Goal: Feedback & Contribution: Contribute content

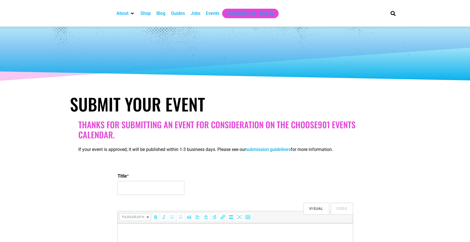
select select
click at [145, 187] on input "Title *" at bounding box center [150, 188] width 67 height 14
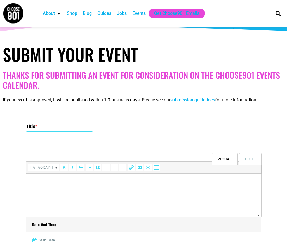
scroll to position [69, 0]
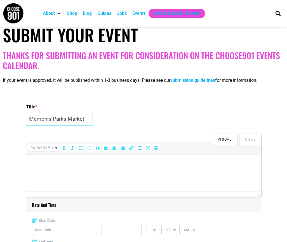
type input "Memphis Parks Market"
click at [124, 170] on html at bounding box center [143, 162] width 235 height 16
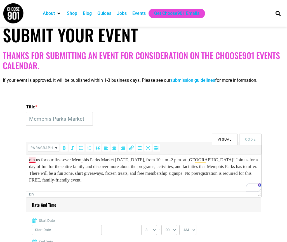
click at [29, 159] on div "oin us for our first-ever Memphis Parks Market on Saturday, September 13, from …" at bounding box center [143, 162] width 229 height 13
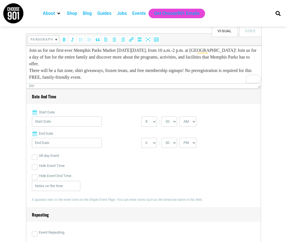
scroll to position [225, 0]
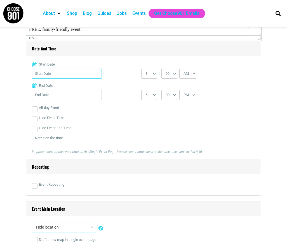
click at [86, 74] on input "Start Date" at bounding box center [67, 74] width 70 height 10
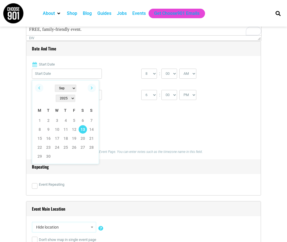
click at [82, 125] on link "13" at bounding box center [83, 129] width 8 height 8
type input "09/13/2025"
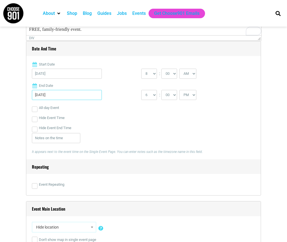
click at [84, 100] on input "09/13/2025" at bounding box center [67, 95] width 70 height 10
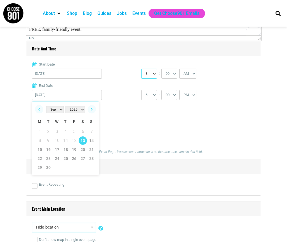
click at [153, 73] on select "0 1 2 3 4 5 6 7 8 9 10 11 12" at bounding box center [149, 74] width 16 height 10
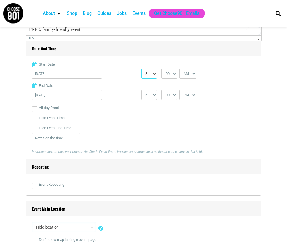
select select "10"
click at [141, 69] on select "0 1 2 3 4 5 6 7 8 9 10 11 12" at bounding box center [149, 74] width 16 height 10
click at [154, 93] on select "1 2 3 4 5 6 7 8 9 10 11 12" at bounding box center [149, 95] width 16 height 10
select select "2"
click at [141, 90] on select "1 2 3 4 5 6 7 8 9 10 11 12" at bounding box center [149, 95] width 16 height 10
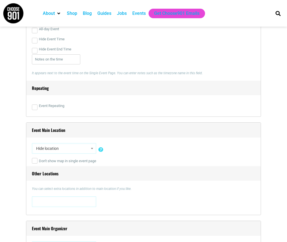
scroll to position [311, 0]
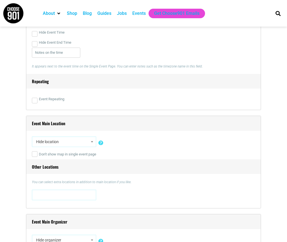
click at [60, 138] on span "Hide location" at bounding box center [64, 142] width 60 height 10
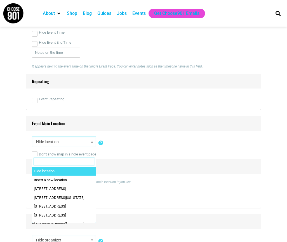
click at [60, 142] on span "Hide location" at bounding box center [64, 142] width 60 height 10
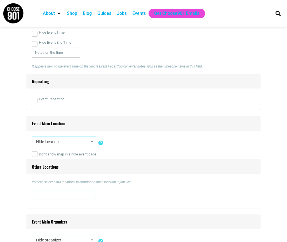
click at [60, 142] on span "Hide location" at bounding box center [64, 142] width 60 height 10
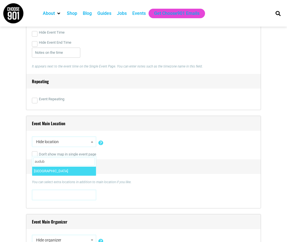
type input "audub"
select select "2000"
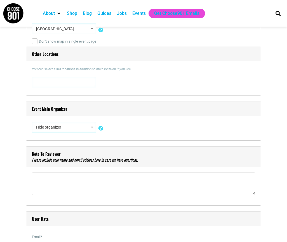
scroll to position [432, 0]
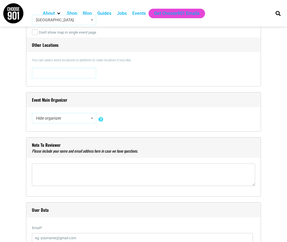
click at [60, 115] on span "Hide organizer" at bounding box center [64, 118] width 60 height 10
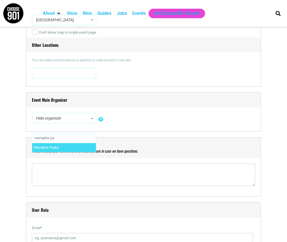
type input "memphis pa"
select select "2161"
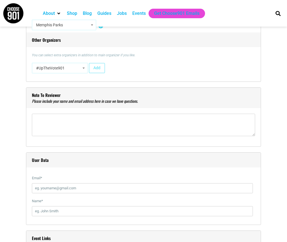
scroll to position [560, 0]
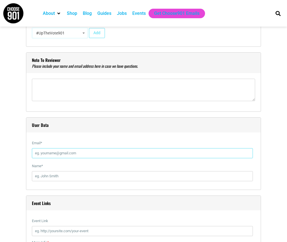
click at [55, 153] on input "Email *" at bounding box center [142, 153] width 221 height 10
type input "[EMAIL_ADDRESS][PERSON_NAME][DOMAIN_NAME]"
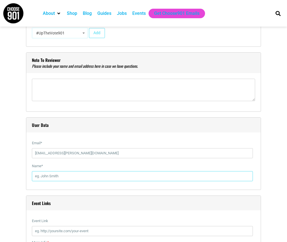
click at [67, 178] on input "Name *" at bounding box center [142, 176] width 221 height 10
type input "k"
type input "[PERSON_NAME]"
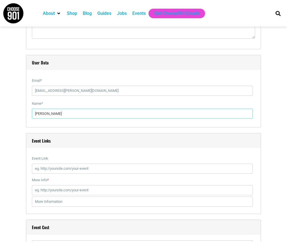
scroll to position [623, 0]
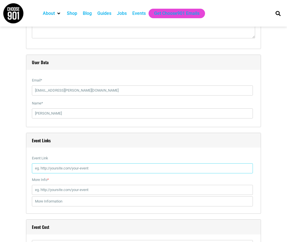
click at [56, 165] on input "Event Link" at bounding box center [142, 168] width 221 height 10
paste input "https://www.facebook.com/events/1292771535562725"
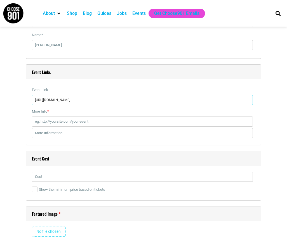
scroll to position [692, 0]
type input "https://www.facebook.com/events/1292771535562725"
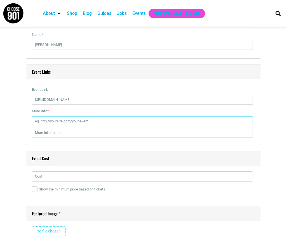
click at [70, 121] on input "More Info *" at bounding box center [142, 121] width 221 height 10
paste input "https://www.facebook.com/events/1292771535562725"
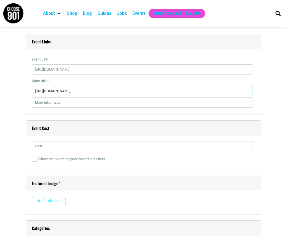
scroll to position [726, 0]
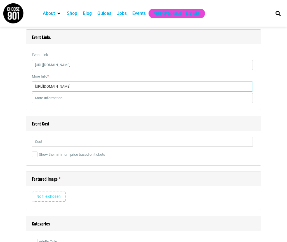
type input "https://www.facebook.com/events/1292771535562725"
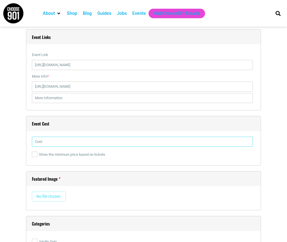
click at [74, 144] on input "text" at bounding box center [142, 142] width 221 height 10
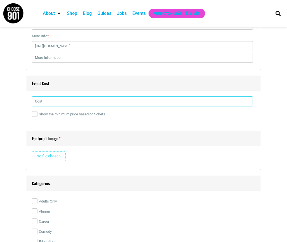
scroll to position [767, 0]
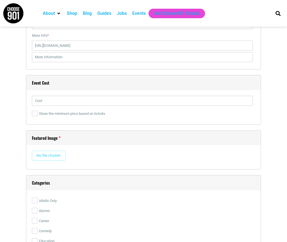
click at [53, 154] on input "file" at bounding box center [49, 156] width 34 height 10
type input "C:\fakepath\535126520_1254259326737082_6800475238675668774_n.jpg"
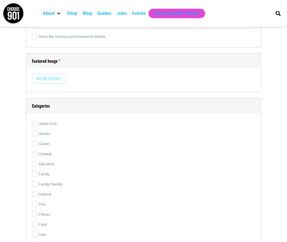
scroll to position [875, 0]
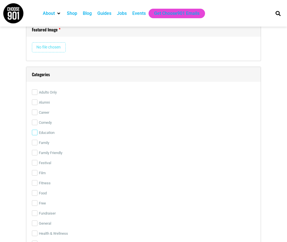
click at [35, 131] on input "Education" at bounding box center [35, 133] width 6 height 6
click at [35, 130] on input "Education" at bounding box center [35, 133] width 6 height 6
checkbox input "false"
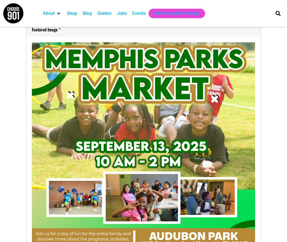
click at [34, 142] on img at bounding box center [143, 153] width 223 height 223
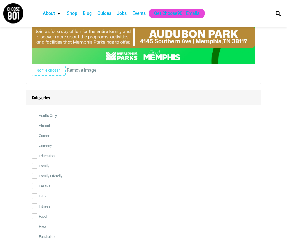
scroll to position [1080, 0]
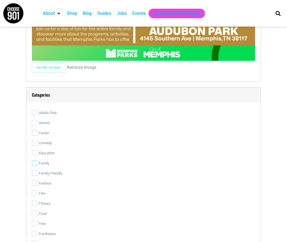
click at [35, 163] on input "Family" at bounding box center [35, 163] width 6 height 6
checkbox input "true"
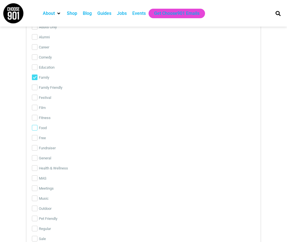
scroll to position [1174, 0]
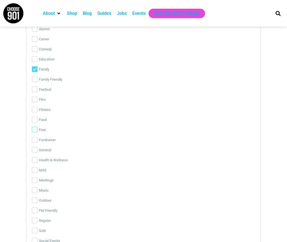
click at [34, 128] on input "Free" at bounding box center [35, 130] width 6 height 6
checkbox input "true"
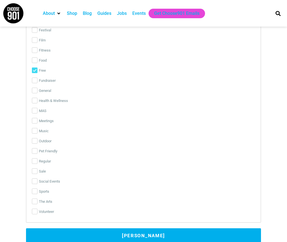
scroll to position [1237, 0]
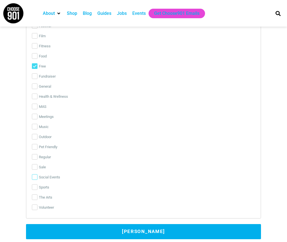
click at [35, 177] on input "Social Events" at bounding box center [35, 177] width 6 height 6
checkbox input "true"
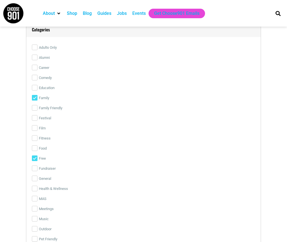
scroll to position [1139, 0]
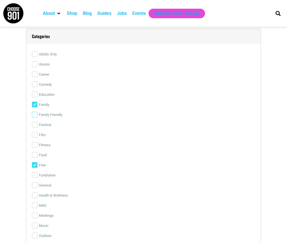
click at [34, 116] on input "Family Friendly" at bounding box center [35, 115] width 6 height 6
checkbox input "false"
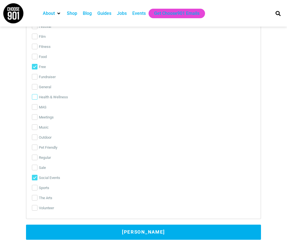
scroll to position [1241, 0]
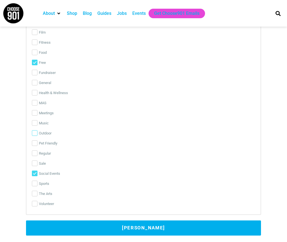
click at [35, 133] on input "Outdoor" at bounding box center [35, 133] width 6 height 6
checkbox input "true"
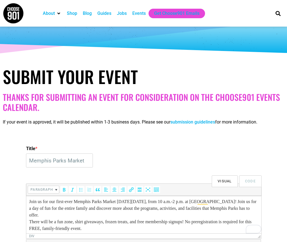
scroll to position [22, 0]
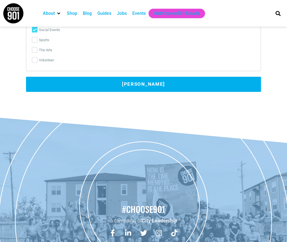
click at [167, 83] on button "Submit Event" at bounding box center [143, 84] width 235 height 15
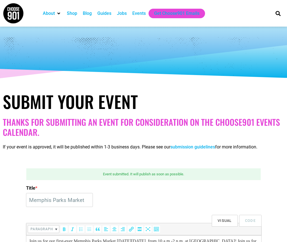
scroll to position [0, 0]
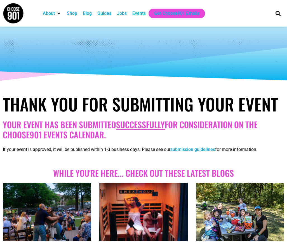
click at [140, 11] on div "Events" at bounding box center [138, 13] width 13 height 7
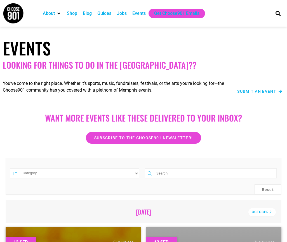
click at [265, 92] on span "Submit an Event" at bounding box center [256, 91] width 39 height 4
click at [250, 92] on span "Submit an Event" at bounding box center [256, 91] width 39 height 4
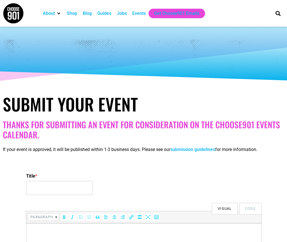
select select
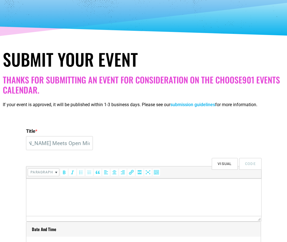
scroll to position [55, 0]
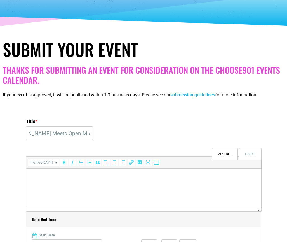
type input "Freestyle & Flow: Where [PERSON_NAME] Meets Open Mic Energy"
click at [81, 184] on html at bounding box center [143, 176] width 235 height 16
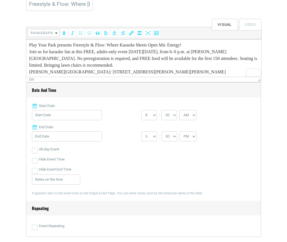
scroll to position [184, 0]
click at [89, 116] on input "Start Date" at bounding box center [67, 115] width 70 height 10
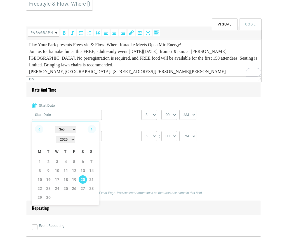
click at [84, 175] on link "20" at bounding box center [83, 179] width 8 height 8
type input "09/20/2025"
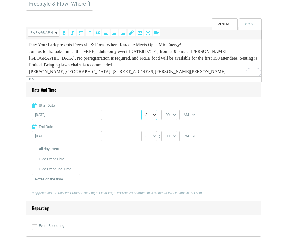
click at [155, 114] on select "0 1 2 3 4 5 6 7 8 9 10 11 12" at bounding box center [149, 115] width 16 height 10
select select "6"
click at [141, 110] on select "0 1 2 3 4 5 6 7 8 9 10 11 12" at bounding box center [149, 115] width 16 height 10
click at [198, 116] on div "0 1 2 3 4 5 6 7 8 9 10 11 12 : 00 05 10 15 20 25 30 35 40 45 50 55 AM" at bounding box center [195, 116] width 109 height 13
click at [193, 115] on select "AM PM" at bounding box center [187, 115] width 17 height 10
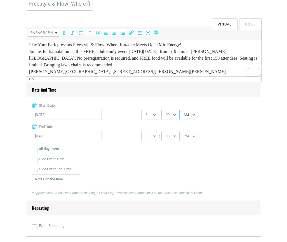
select select "PM"
click at [180, 110] on select "AM PM" at bounding box center [187, 115] width 17 height 10
click at [155, 136] on select "1 2 3 4 5 6 7 8 9 10 11 12" at bounding box center [149, 136] width 16 height 10
select select "9"
click at [141, 131] on select "1 2 3 4 5 6 7 8 9 10 11 12" at bounding box center [149, 136] width 16 height 10
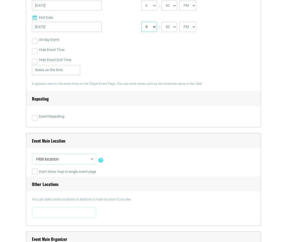
scroll to position [296, 0]
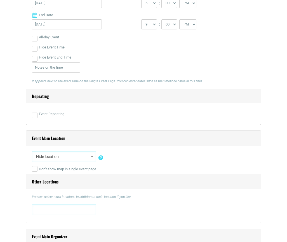
click at [73, 155] on span "Hide location" at bounding box center [64, 156] width 60 height 10
type input "Fletcher"
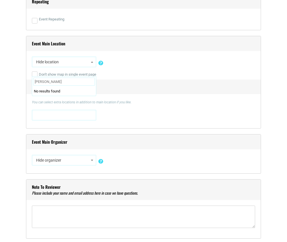
scroll to position [420, 0]
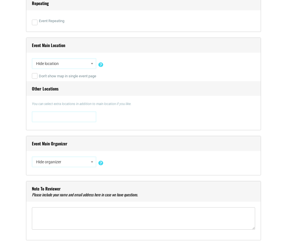
scroll to position [378, 0]
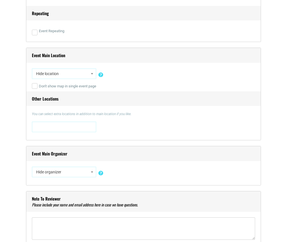
click at [60, 128] on span at bounding box center [64, 126] width 60 height 9
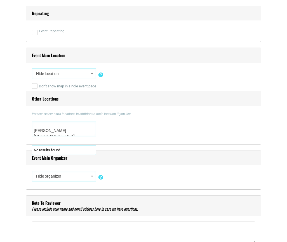
type textarea "Fletcher Creek Park"
click at [176, 122] on div "0 N. Main Street 0 N. Main Street , Memphis, TN, United States, Tennessee 38107…" at bounding box center [143, 129] width 223 height 17
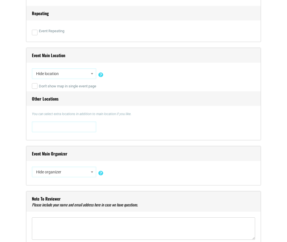
scroll to position [391, 0]
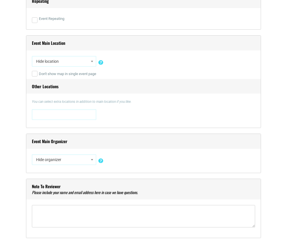
click at [70, 157] on span "Hide organizer" at bounding box center [64, 159] width 60 height 10
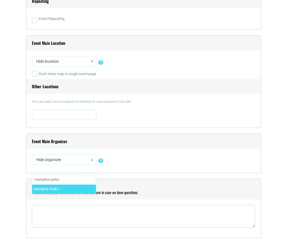
type input "memphis parks"
select select "2161"
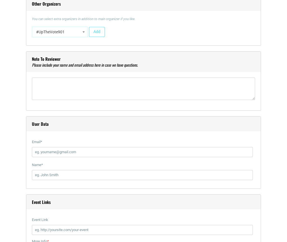
scroll to position [572, 0]
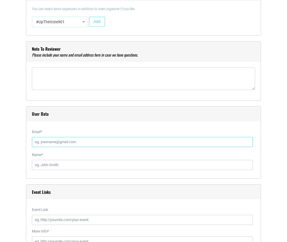
click at [63, 145] on input "Email *" at bounding box center [142, 142] width 221 height 10
type input "[EMAIL_ADDRESS][PERSON_NAME][DOMAIN_NAME]"
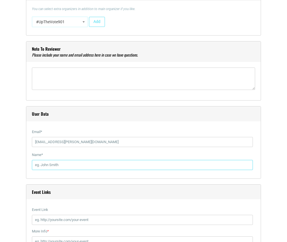
click at [64, 168] on input "Name *" at bounding box center [142, 165] width 221 height 10
type input "[PERSON_NAME]"
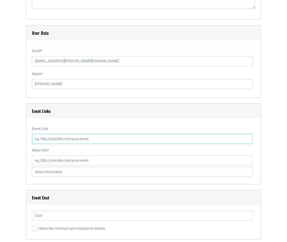
click at [70, 140] on input "Event Link" at bounding box center [142, 139] width 221 height 10
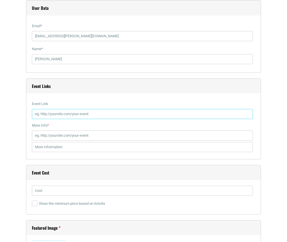
scroll to position [684, 0]
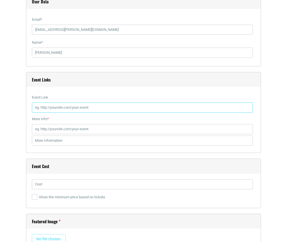
paste input "[URL][DOMAIN_NAME]"
type input "[URL][DOMAIN_NAME]"
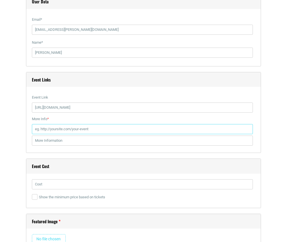
click at [90, 130] on input "More Info *" at bounding box center [142, 129] width 221 height 10
paste input "[URL][DOMAIN_NAME]"
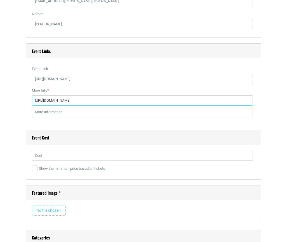
scroll to position [716, 0]
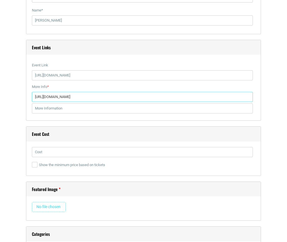
type input "[URL][DOMAIN_NAME]"
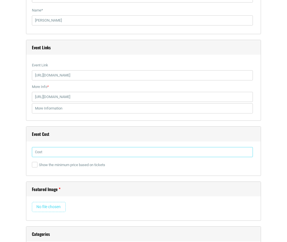
click at [103, 151] on input "text" at bounding box center [142, 152] width 221 height 10
type input "Free"
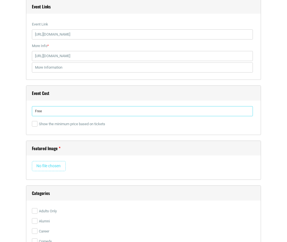
scroll to position [761, 0]
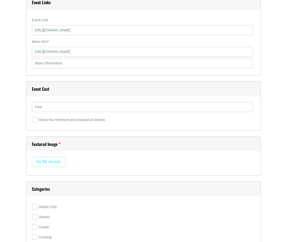
click at [50, 160] on input "file" at bounding box center [49, 162] width 34 height 10
type input "C:\fakepath\542754677_1269047411924940_3481055683717413774_n.jpg"
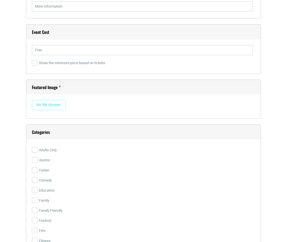
scroll to position [845, 0]
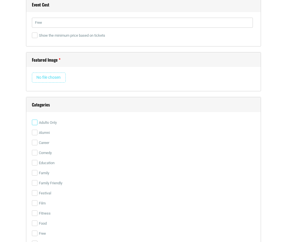
click at [36, 123] on input "Adults Only" at bounding box center [35, 122] width 6 height 6
checkbox input "true"
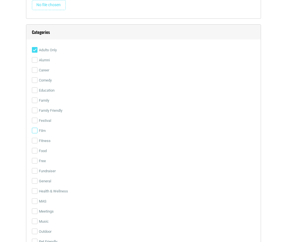
scroll to position [929, 0]
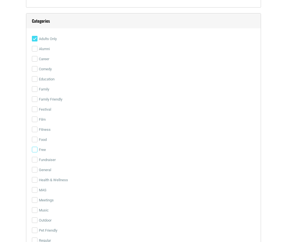
click at [36, 149] on input "Free" at bounding box center [35, 150] width 6 height 6
checkbox input "true"
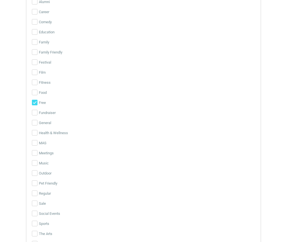
scroll to position [976, 0]
click at [34, 164] on input "Music" at bounding box center [35, 163] width 6 height 6
checkbox input "true"
click at [35, 175] on input "Outdoor" at bounding box center [35, 173] width 6 height 6
checkbox input "true"
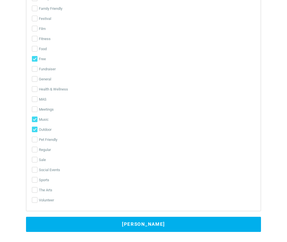
scroll to position [1021, 0]
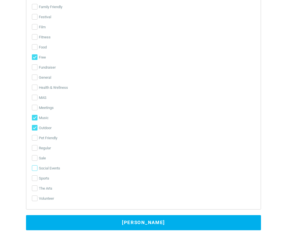
click at [35, 168] on input "Social Events" at bounding box center [35, 168] width 6 height 6
checkbox input "true"
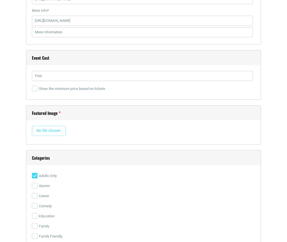
scroll to position [813, 0]
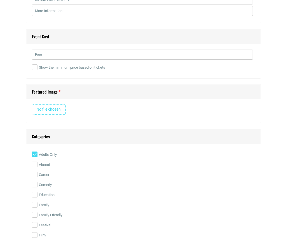
click at [53, 111] on input "file" at bounding box center [49, 109] width 34 height 10
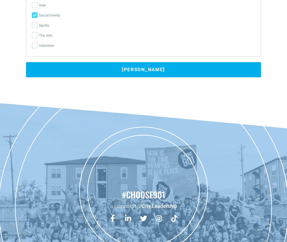
click at [159, 74] on button "Submit Event" at bounding box center [143, 69] width 235 height 15
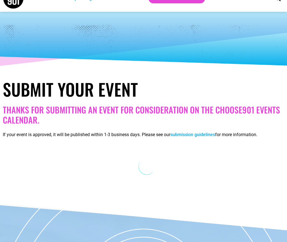
scroll to position [0, 0]
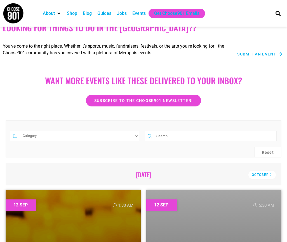
scroll to position [45, 0]
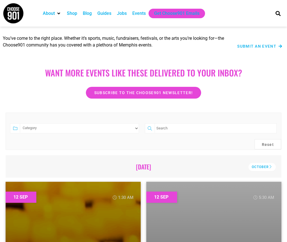
click at [267, 45] on span "Submit an Event" at bounding box center [256, 46] width 39 height 4
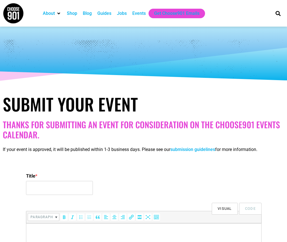
select select
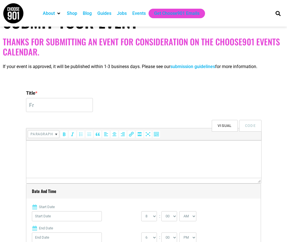
type input "Freestyle & Flow: Where [PERSON_NAME] Meets Open Mic Energy"
click at [73, 142] on html at bounding box center [143, 148] width 235 height 16
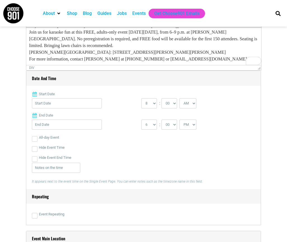
scroll to position [203, 0]
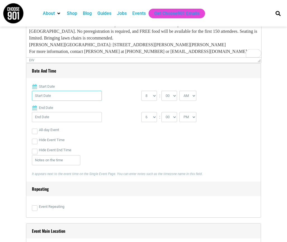
click at [89, 92] on input "Start Date" at bounding box center [67, 96] width 70 height 10
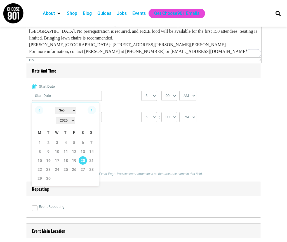
click at [83, 156] on link "20" at bounding box center [83, 160] width 8 height 8
type input "[DATE]"
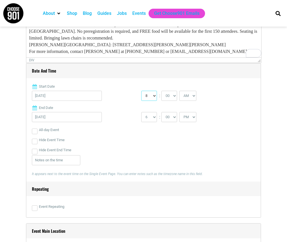
click at [155, 95] on select "0 1 2 3 4 5 6 7 8 9 10 11 12" at bounding box center [149, 96] width 16 height 10
select select "6"
click at [141, 91] on select "0 1 2 3 4 5 6 7 8 9 10 11 12" at bounding box center [149, 96] width 16 height 10
click at [156, 114] on select "1 2 3 4 5 6 7 8 9 10 11 12" at bounding box center [149, 117] width 16 height 10
select select "9"
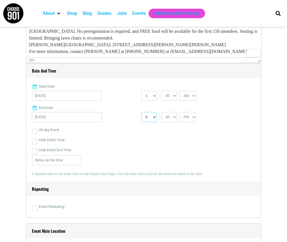
click at [141, 112] on select "1 2 3 4 5 6 7 8 9 10 11 12" at bounding box center [149, 117] width 16 height 10
click at [194, 96] on select "AM PM" at bounding box center [187, 96] width 17 height 10
select select "PM"
click at [180, 91] on select "AM PM" at bounding box center [187, 96] width 17 height 10
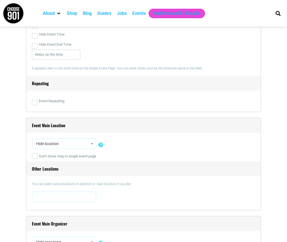
scroll to position [313, 0]
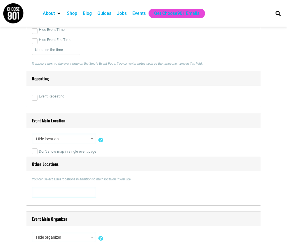
click at [55, 137] on span "Hide location" at bounding box center [64, 139] width 60 height 10
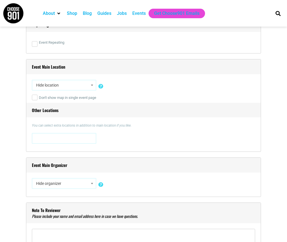
click at [135, 152] on div "Event Main Location Hide location Insert a new location [STREET_ADDRESS][US_STA…" at bounding box center [143, 105] width 235 height 93
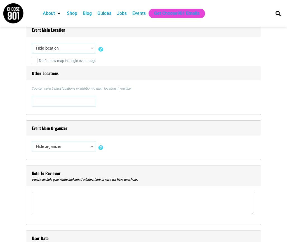
scroll to position [427, 0]
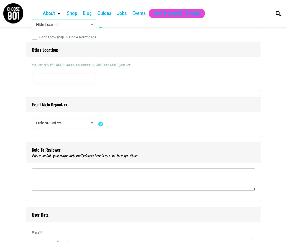
click at [75, 124] on span "Hide organizer" at bounding box center [64, 123] width 60 height 10
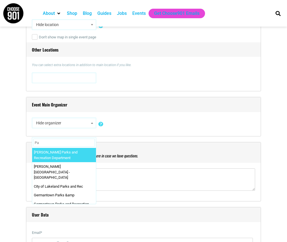
type input "P"
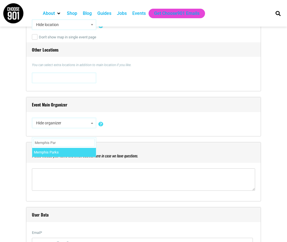
type input "Memphis Par"
select select "2161"
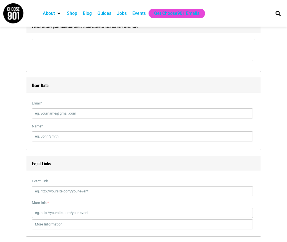
scroll to position [605, 0]
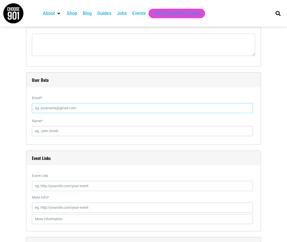
click at [67, 106] on input "Email *" at bounding box center [142, 108] width 221 height 10
type input "kenton.frison@memphistn.gov"
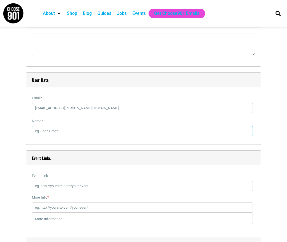
click at [74, 128] on input "Name *" at bounding box center [142, 131] width 221 height 10
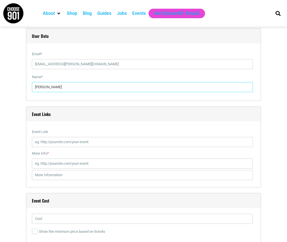
scroll to position [693, 0]
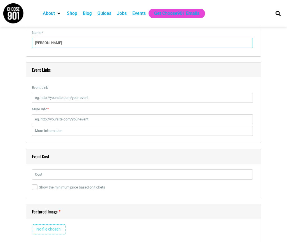
type input "Kenton Frison"
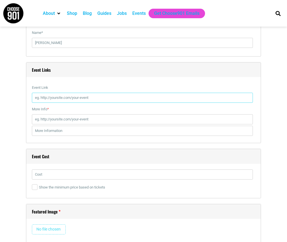
click at [66, 102] on input "Event Link" at bounding box center [142, 98] width 221 height 10
click at [98, 97] on input "Event Link" at bounding box center [142, 98] width 221 height 10
paste input "https://www.facebook.com/events/1936936660389317"
type input "https://www.facebook.com/events/1936936660389317"
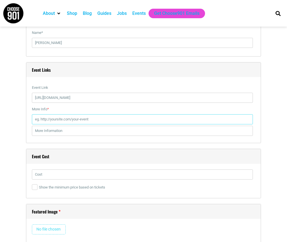
click at [81, 117] on input "More Info *" at bounding box center [142, 119] width 221 height 10
paste input "https://www.facebook.com/events/1936936660389317"
type input "https://www.facebook.com/events/1936936660389317"
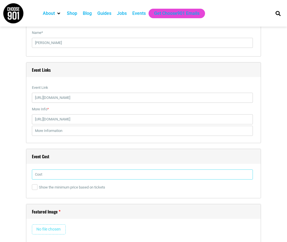
click at [58, 173] on input "text" at bounding box center [142, 174] width 221 height 10
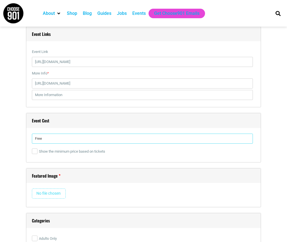
scroll to position [747, 0]
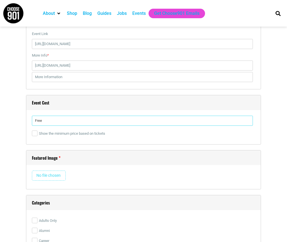
type input "Free"
click at [45, 178] on input "file" at bounding box center [49, 175] width 34 height 10
type input "C:\fakepath\542754677_1269047411924940_3481055683717413774_n.jpg"
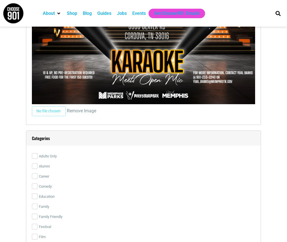
scroll to position [1086, 0]
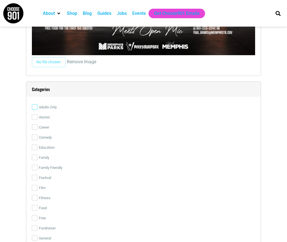
click at [36, 107] on input "Adults Only" at bounding box center [35, 107] width 6 height 6
checkbox input "true"
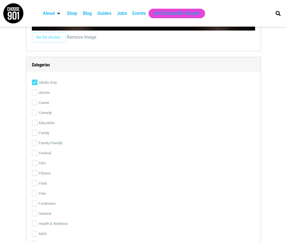
scroll to position [1116, 0]
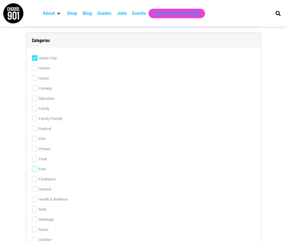
click at [33, 169] on input "Free" at bounding box center [35, 169] width 6 height 6
checkbox input "true"
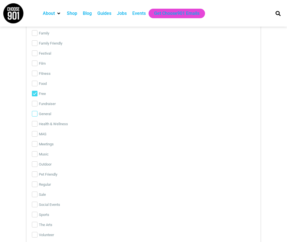
scroll to position [1210, 0]
click at [34, 163] on input "Outdoor" at bounding box center [35, 164] width 6 height 6
checkbox input "true"
click at [35, 149] on label "Music" at bounding box center [143, 154] width 223 height 10
click at [35, 151] on input "Music" at bounding box center [35, 154] width 6 height 6
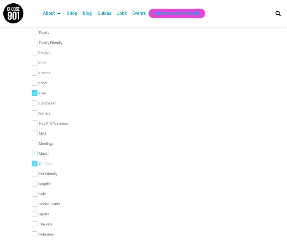
checkbox input "true"
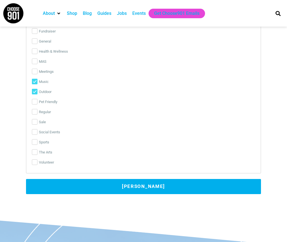
scroll to position [1287, 0]
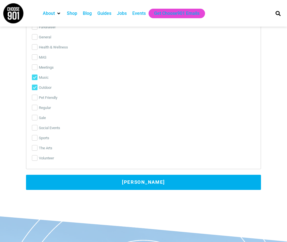
click at [38, 131] on label "Social Events" at bounding box center [143, 128] width 223 height 10
click at [37, 130] on input "Social Events" at bounding box center [35, 128] width 6 height 6
checkbox input "true"
click at [72, 185] on button "[PERSON_NAME]" at bounding box center [143, 182] width 235 height 15
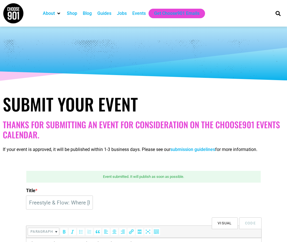
scroll to position [16, 0]
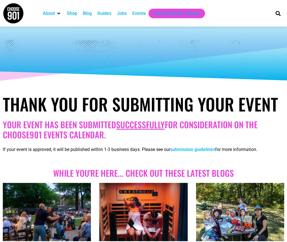
click at [141, 15] on div "Events" at bounding box center [138, 13] width 13 height 7
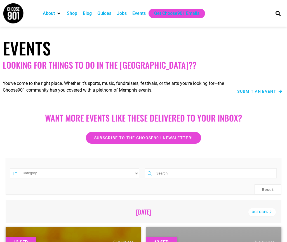
click at [254, 92] on span "Submit an Event" at bounding box center [256, 91] width 39 height 4
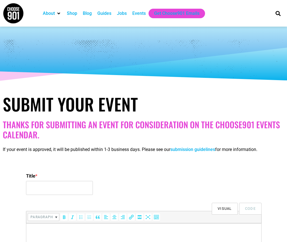
select select
click at [66, 189] on input "Title *" at bounding box center [59, 188] width 67 height 14
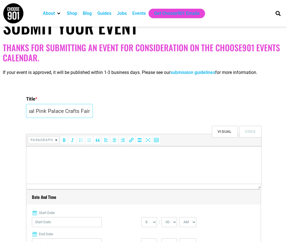
scroll to position [77, 0]
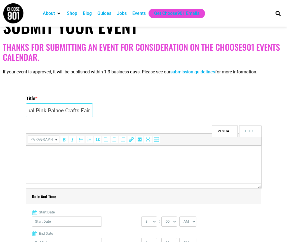
type input "53rd Annual Pink Palace Crafts Fair"
click at [176, 157] on html at bounding box center [143, 153] width 235 height 16
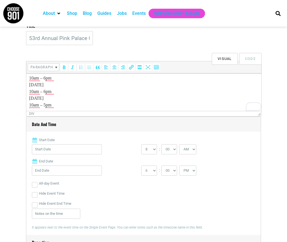
scroll to position [156, 0]
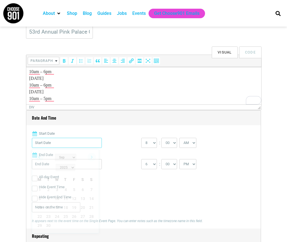
click at [76, 143] on input "Start Date" at bounding box center [67, 143] width 70 height 10
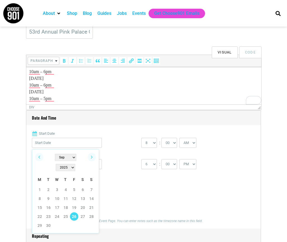
click at [75, 212] on link "26" at bounding box center [74, 216] width 8 height 8
type input "09/26/2025"
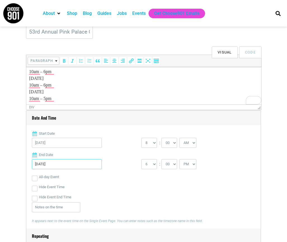
click at [72, 164] on input "09/26/2025" at bounding box center [67, 164] width 70 height 10
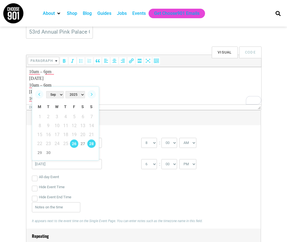
click at [94, 142] on link "28" at bounding box center [91, 143] width 8 height 8
type input "09/28/2025"
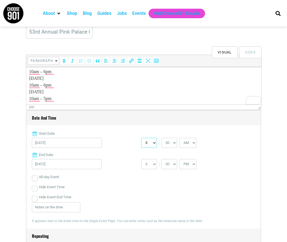
click at [156, 141] on select "0 1 2 3 4 5 6 7 8 9 10 11 12" at bounding box center [149, 143] width 16 height 10
select select "10"
click at [141, 138] on select "0 1 2 3 4 5 6 7 8 9 10 11 12" at bounding box center [149, 143] width 16 height 10
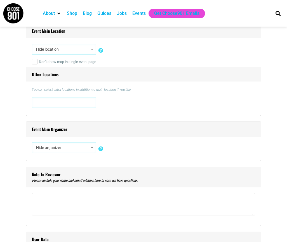
scroll to position [404, 0]
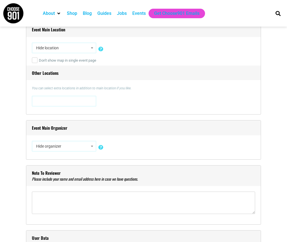
click at [65, 144] on span "Hide organizer" at bounding box center [64, 146] width 60 height 10
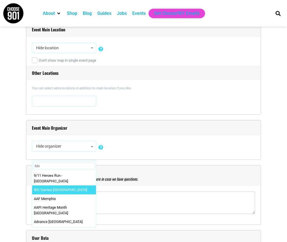
type input "M"
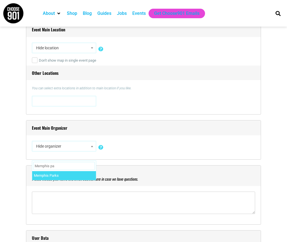
type input "Memphis pa"
select select "2161"
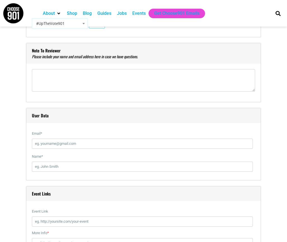
scroll to position [593, 0]
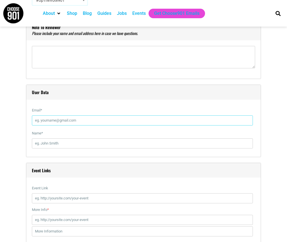
click at [69, 117] on input "Email *" at bounding box center [142, 120] width 221 height 10
type input "[EMAIL_ADDRESS][PERSON_NAME][DOMAIN_NAME]"
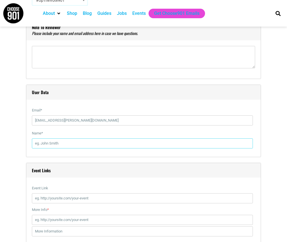
click at [72, 145] on input "Name *" at bounding box center [142, 143] width 221 height 10
click at [51, 143] on input "Kenton L Frison" at bounding box center [142, 143] width 221 height 10
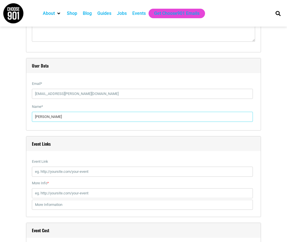
scroll to position [662, 0]
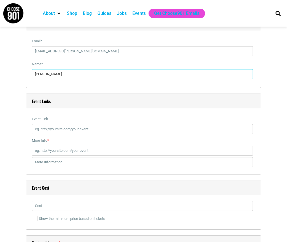
type input "[PERSON_NAME]"
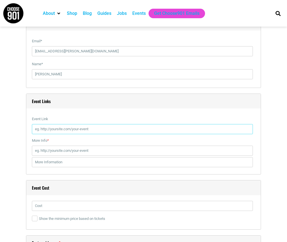
click at [66, 128] on input "Event Link" at bounding box center [142, 129] width 221 height 10
paste input "https://www.facebook.com/events/1268735201664502"
type input "https://www.facebook.com/events/1268735201664502"
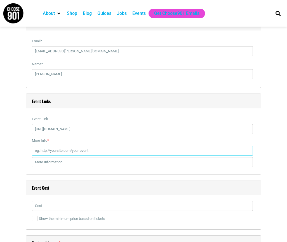
click at [98, 152] on input "More Info *" at bounding box center [142, 150] width 221 height 10
paste input "https://www.facebook.com/events/1268735201664502"
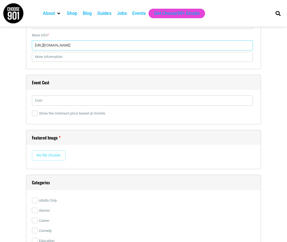
scroll to position [771, 0]
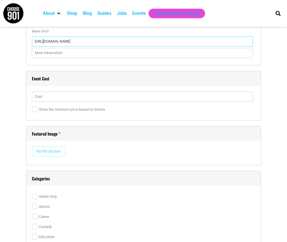
type input "https://www.facebook.com/events/1268735201664502"
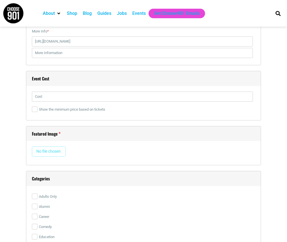
click at [51, 151] on input "file" at bounding box center [49, 151] width 34 height 10
type input "C:\fakepath\539413453_1284951913673726_2143482271681872155_n.jpeg"
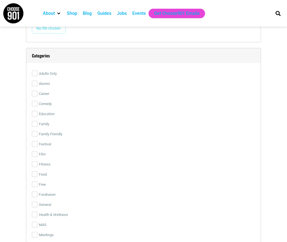
scroll to position [895, 0]
click at [37, 132] on input "Family Friendly" at bounding box center [35, 133] width 6 height 6
checkbox input "true"
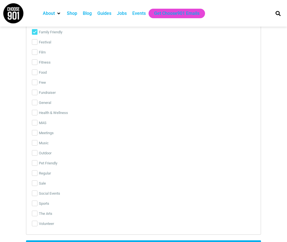
scroll to position [996, 0]
click at [37, 152] on input "Outdoor" at bounding box center [35, 152] width 6 height 6
checkbox input "true"
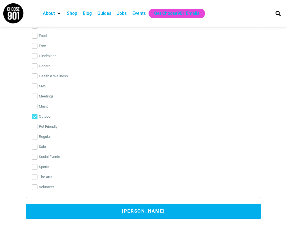
scroll to position [1185, 0]
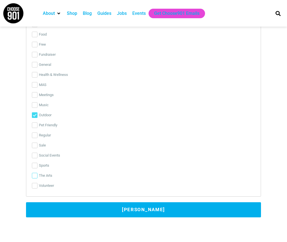
click at [35, 174] on input "The Arts" at bounding box center [35, 176] width 6 height 6
checkbox input "true"
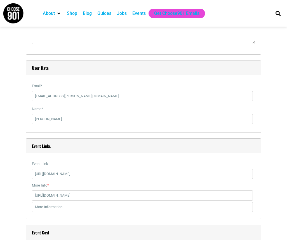
scroll to position [653, 0]
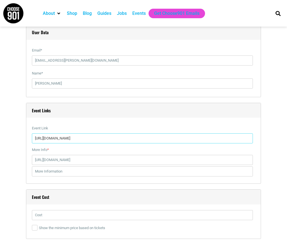
drag, startPoint x: 135, startPoint y: 140, endPoint x: 29, endPoint y: 132, distance: 106.6
click at [29, 132] on div "Event Links Event Link https://www.facebook.com/events/1268735201664502 If you …" at bounding box center [143, 143] width 235 height 81
click at [105, 138] on input "Event Link" at bounding box center [142, 138] width 221 height 10
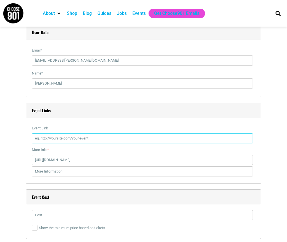
paste input "https://mpv.tickets.com/schedule/?orgid=55289&agency=PIPV_PL_MPV&fbclid=IwY2xja…"
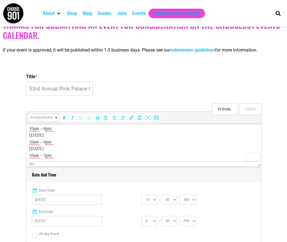
scroll to position [48, 0]
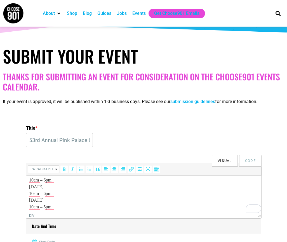
type input "https://mpv.tickets.com/schedule/?orgid=55289&agency=PIPV_PL_MPV&fbclid=IwY2xja…"
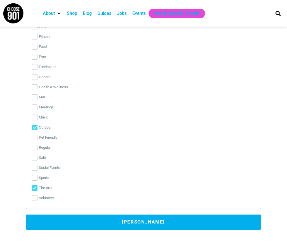
scroll to position [1175, 0]
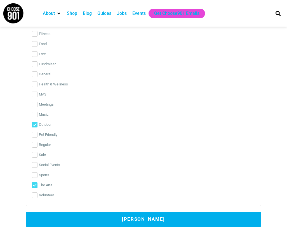
click at [47, 160] on label "Social Events" at bounding box center [143, 165] width 223 height 10
click at [37, 162] on input "Social Events" at bounding box center [35, 165] width 6 height 6
checkbox input "true"
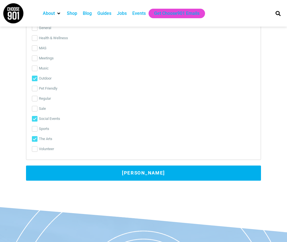
scroll to position [1289, 0]
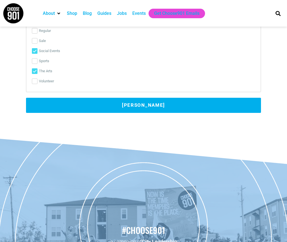
click at [79, 109] on button "[PERSON_NAME]" at bounding box center [143, 105] width 235 height 15
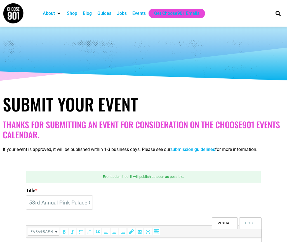
scroll to position [0, 0]
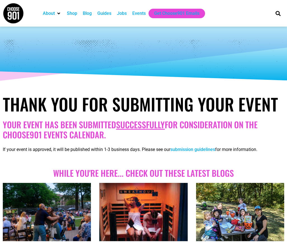
click at [136, 11] on div "Events" at bounding box center [138, 13] width 13 height 7
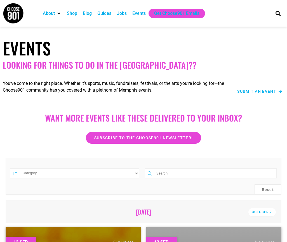
click at [267, 93] on span "Submit an Event" at bounding box center [256, 91] width 39 height 4
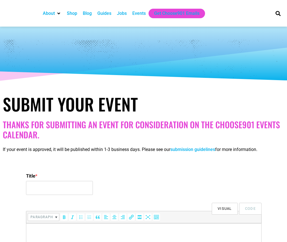
select select
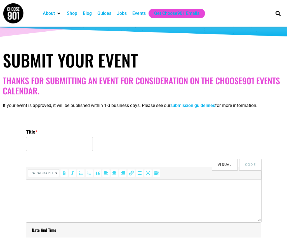
scroll to position [44, 0]
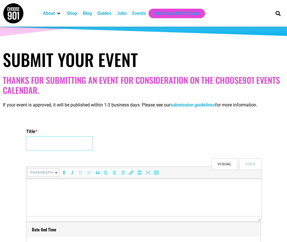
click at [71, 147] on input "Title *" at bounding box center [59, 143] width 67 height 14
type input "Checkmate Memphis Kickoff"
click at [84, 192] on html at bounding box center [143, 186] width 235 height 16
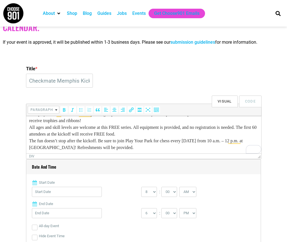
scroll to position [144, 0]
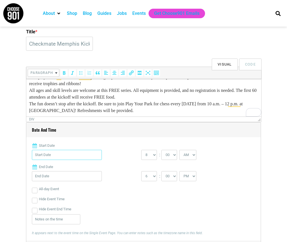
click at [71, 154] on input "Start Date" at bounding box center [67, 155] width 70 height 10
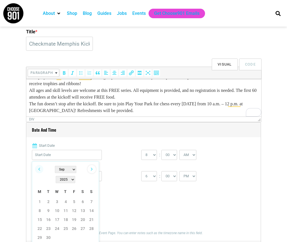
click at [90, 171] on link "Next" at bounding box center [92, 169] width 8 height 8
click at [84, 197] on link "4" at bounding box center [83, 201] width 8 height 8
type input "10/04/2025"
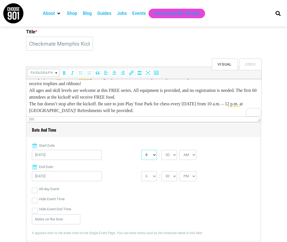
click at [154, 155] on select "0 1 2 3 4 5 6 7 8 9 10 11 12" at bounding box center [149, 155] width 16 height 10
select select "10"
click at [141, 150] on select "0 1 2 3 4 5 6 7 8 9 10 11 12" at bounding box center [149, 155] width 16 height 10
click at [154, 176] on select "1 2 3 4 5 6 7 8 9 10 11 12" at bounding box center [149, 176] width 16 height 10
select select "12"
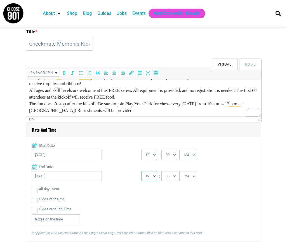
click at [141, 171] on select "1 2 3 4 5 6 7 8 9 10 11 12" at bounding box center [149, 176] width 16 height 10
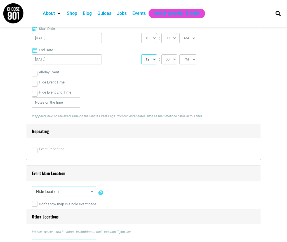
scroll to position [276, 0]
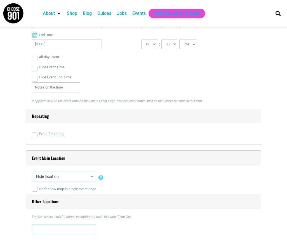
select select "5333"
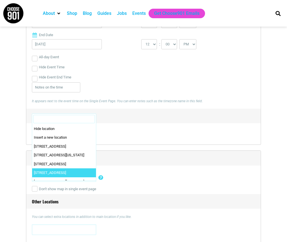
scroll to position [41, 0]
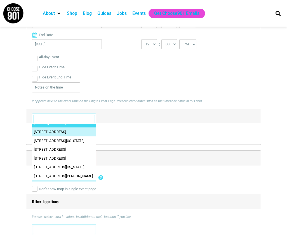
click at [72, 119] on input "Search" at bounding box center [64, 119] width 62 height 8
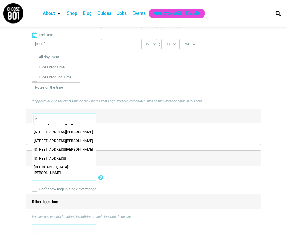
scroll to position [0, 0]
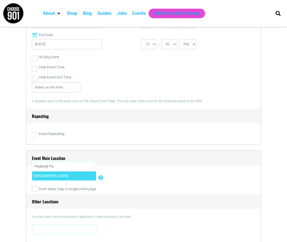
type input "Peabody Pa"
select select "2940"
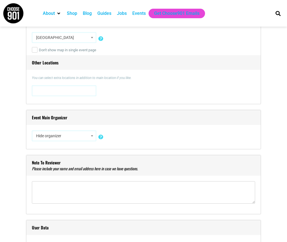
scroll to position [417, 0]
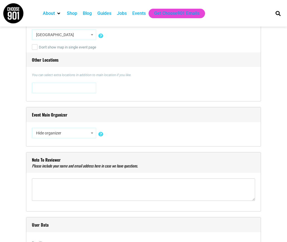
click at [59, 130] on span "Hide organizer" at bounding box center [64, 133] width 60 height 10
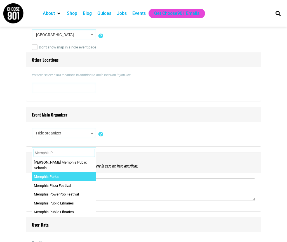
type input "Memphis P"
select select "2161"
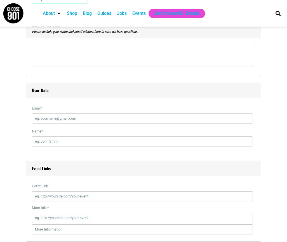
scroll to position [598, 0]
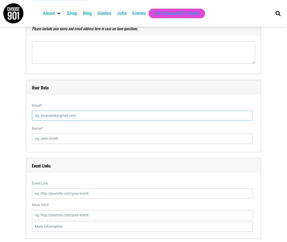
click at [63, 117] on input "Email *" at bounding box center [142, 115] width 221 height 10
type input "[EMAIL_ADDRESS][PERSON_NAME][DOMAIN_NAME]"
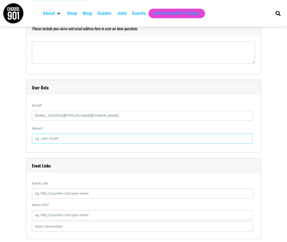
click at [76, 138] on input "Name *" at bounding box center [142, 138] width 221 height 10
type input "[PERSON_NAME]"
click at [71, 187] on label "Event Link" at bounding box center [142, 183] width 221 height 10
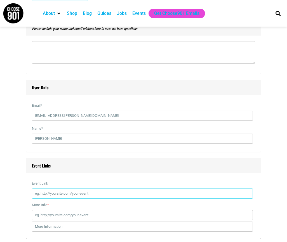
click at [71, 188] on input "Event Link" at bounding box center [142, 193] width 221 height 10
click at [73, 191] on input "Event Link" at bounding box center [142, 193] width 221 height 10
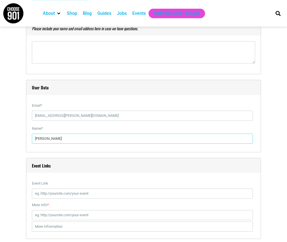
click at [144, 144] on div "Name * Kenton Frison" at bounding box center [143, 134] width 223 height 23
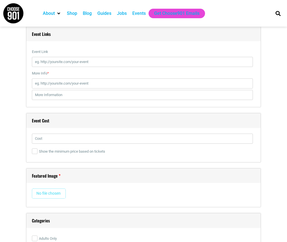
scroll to position [748, 0]
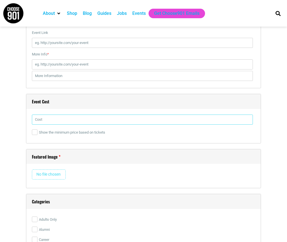
click at [110, 122] on input "text" at bounding box center [142, 119] width 221 height 10
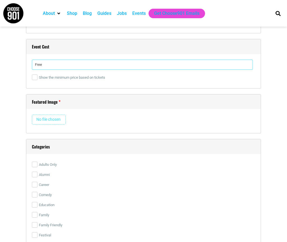
type input "Free"
click at [53, 118] on input "file" at bounding box center [49, 119] width 34 height 10
type input "C:\fakepath\548194491_1276066967889651_7524488888178490095_n.jpg"
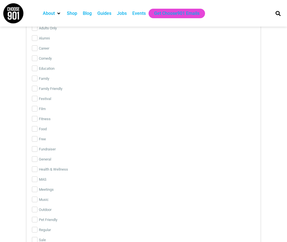
scroll to position [1061, 0]
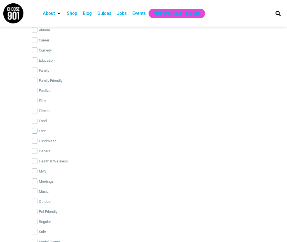
click at [36, 128] on input "Free" at bounding box center [35, 131] width 6 height 6
checkbox input "true"
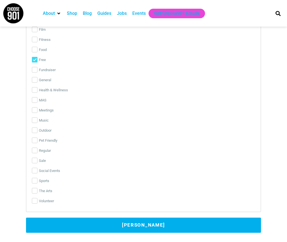
scroll to position [1134, 0]
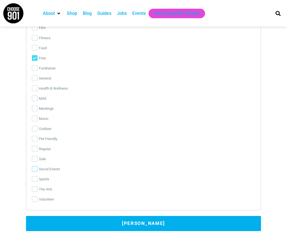
click at [36, 166] on input "Social Events" at bounding box center [35, 169] width 6 height 6
checkbox input "true"
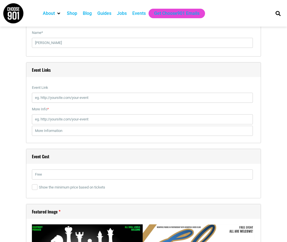
scroll to position [693, 0]
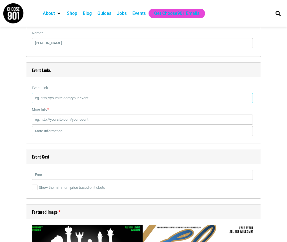
click at [100, 96] on input "Event Link" at bounding box center [142, 98] width 221 height 10
paste input "https://www.facebook.com/events/1334279498056481"
type input "https://www.facebook.com/events/1334279498056481"
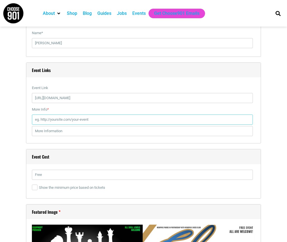
click at [92, 122] on input "More Info *" at bounding box center [142, 119] width 221 height 10
paste input "https://www.facebook.com/events/1334279498056481"
type input "https://www.facebook.com/events/1334279498056481"
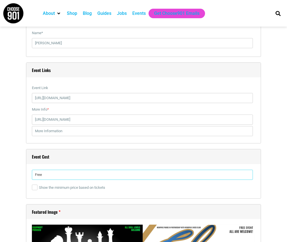
click at [52, 172] on input "Free" at bounding box center [142, 175] width 221 height 10
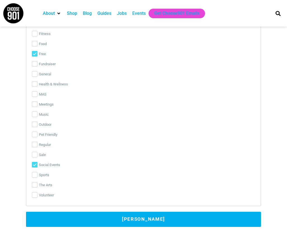
scroll to position [1139, 0]
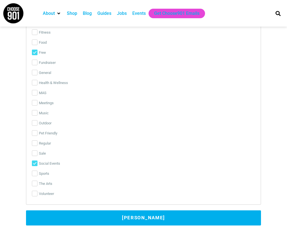
click at [58, 215] on button "[PERSON_NAME]" at bounding box center [143, 217] width 235 height 15
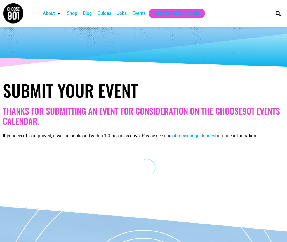
scroll to position [7, 0]
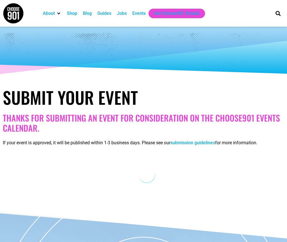
click at [217, 74] on div at bounding box center [143, 48] width 287 height 56
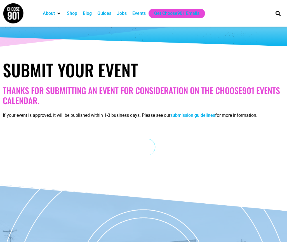
scroll to position [0, 0]
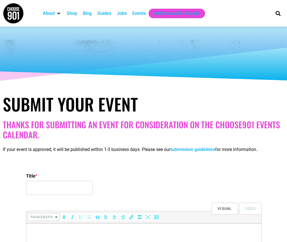
select select
click at [67, 185] on input "Title *" at bounding box center [59, 188] width 67 height 14
type input "Checkmate Memphis Kickoff"
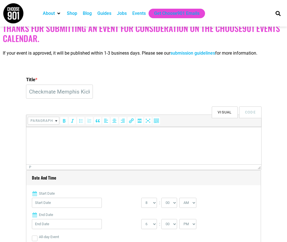
click at [89, 142] on html at bounding box center [143, 135] width 235 height 16
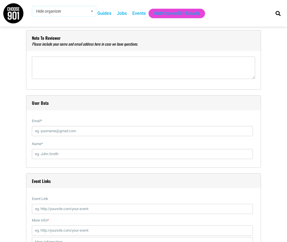
scroll to position [567, 0]
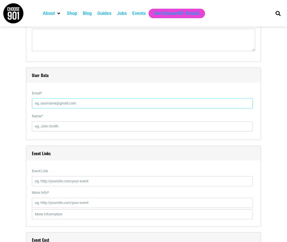
click at [84, 100] on input "Email *" at bounding box center [142, 103] width 221 height 10
type input "[URL][DOMAIN_NAME]"
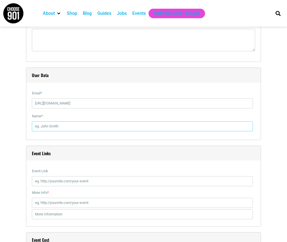
click at [88, 126] on input "Name *" at bounding box center [142, 126] width 221 height 10
paste input "[URL][DOMAIN_NAME]"
type input "[URL][DOMAIN_NAME]"
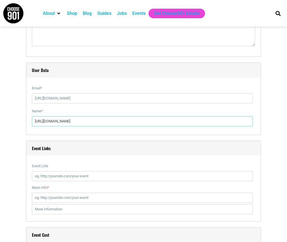
scroll to position [577, 0]
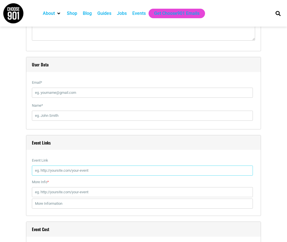
click at [81, 173] on input "Event Link" at bounding box center [142, 170] width 221 height 10
paste input "https://www.facebook.com/events/1334279498056481"
type input "https://www.facebook.com/events/1334279498056481"
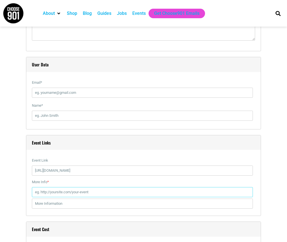
click at [85, 193] on input "More Info *" at bounding box center [142, 192] width 221 height 10
paste input "https://www.facebook.com/events/1334279498056481"
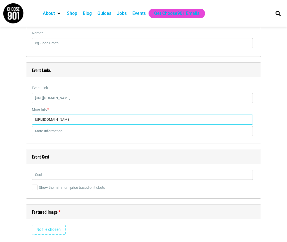
scroll to position [672, 0]
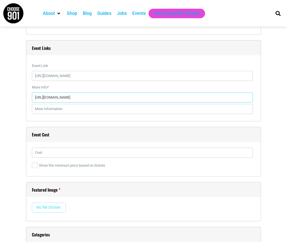
type input "https://www.facebook.com/events/1334279498056481"
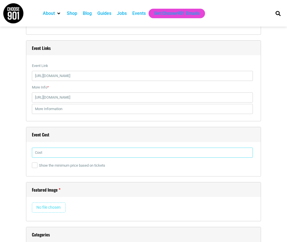
click at [76, 151] on input "text" at bounding box center [142, 152] width 221 height 10
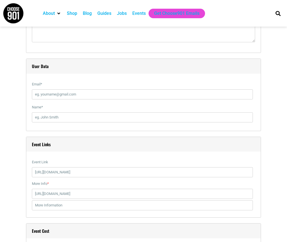
scroll to position [529, 0]
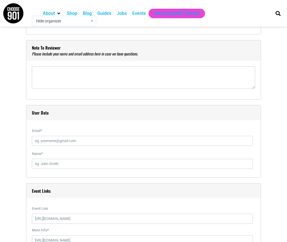
type input "Free"
click at [74, 138] on input "Email *" at bounding box center [142, 141] width 221 height 10
paste input "https://www.facebook.com/events/1334279498056481"
type input "https://www.facebook.com/events/1334279498056481"
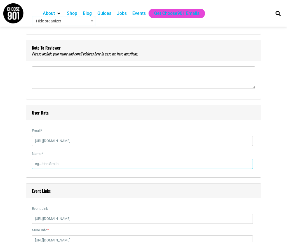
click at [80, 164] on input "Name *" at bounding box center [142, 164] width 221 height 10
paste input "https://www.facebook.com/events/1334279498056481"
type input "https://www.facebook.com/events/1334279498056481"
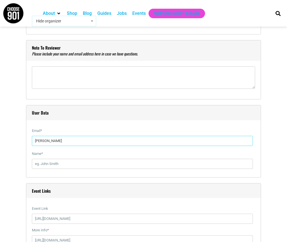
type input "[EMAIL_ADDRESS][PERSON_NAME][DOMAIN_NAME]"
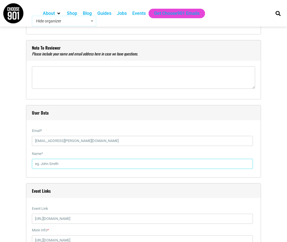
click at [80, 163] on input "Name *" at bounding box center [142, 164] width 221 height 10
type input "e"
type input "[PERSON_NAME]"
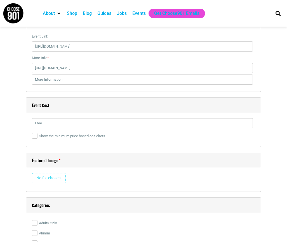
scroll to position [745, 0]
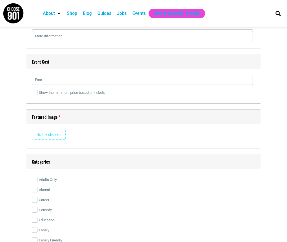
click at [53, 133] on input "file" at bounding box center [49, 135] width 34 height 10
type input "C:\fakepath\548194491_1276066967889651_7524488888178490095_n.jpg"
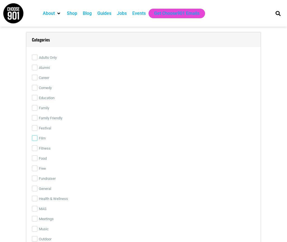
scroll to position [994, 0]
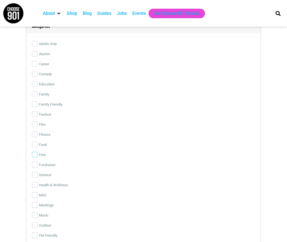
click at [35, 154] on input "Free" at bounding box center [35, 155] width 6 height 6
checkbox input "true"
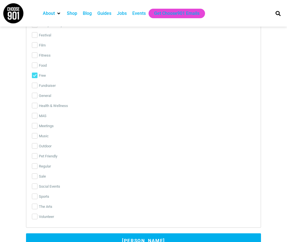
scroll to position [1075, 0]
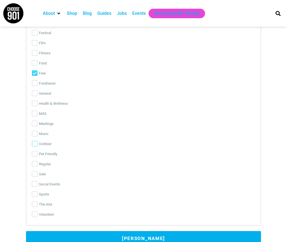
click at [37, 142] on input "Outdoor" at bounding box center [35, 144] width 6 height 6
checkbox input "true"
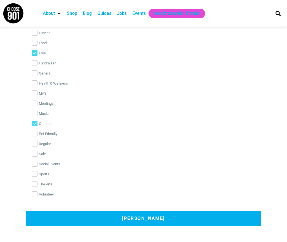
scroll to position [1096, 0]
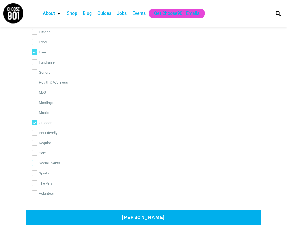
click at [37, 164] on input "Social Events" at bounding box center [35, 163] width 6 height 6
checkbox input "true"
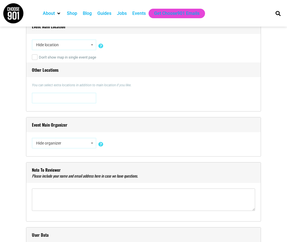
scroll to position [387, 0]
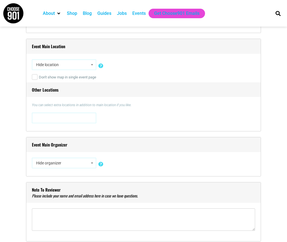
click at [70, 161] on span "Hide organizer" at bounding box center [64, 163] width 60 height 10
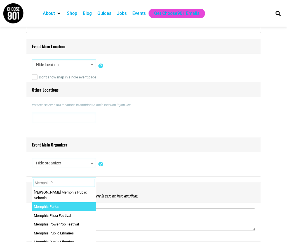
type input "Memphis P"
select select "2161"
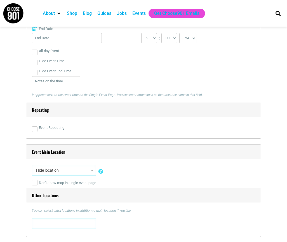
scroll to position [282, 0]
select select "5333"
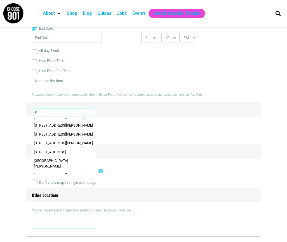
scroll to position [0, 0]
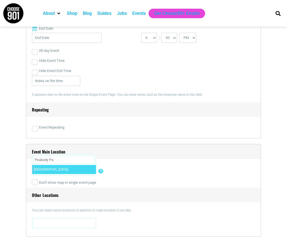
type input "Peabody Pa"
select select "2940"
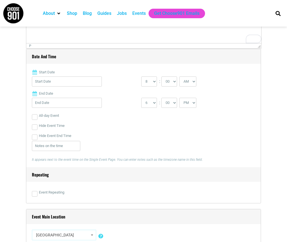
scroll to position [206, 0]
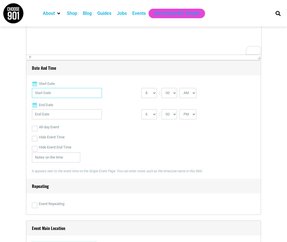
click at [89, 90] on input "Start Date" at bounding box center [67, 93] width 70 height 10
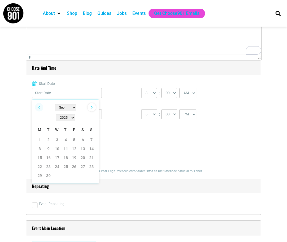
click at [90, 109] on link "Next" at bounding box center [92, 107] width 8 height 8
click at [84, 135] on link "4" at bounding box center [83, 139] width 8 height 8
type input "[DATE]"
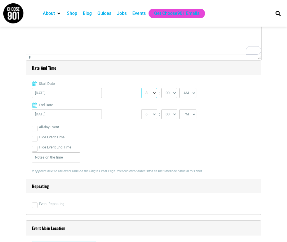
click at [153, 92] on select "0 1 2 3 4 5 6 7 8 9 10 11 12" at bounding box center [149, 93] width 16 height 10
select select "10"
click at [141, 88] on select "0 1 2 3 4 5 6 7 8 9 10 11 12" at bounding box center [149, 93] width 16 height 10
click at [154, 112] on select "1 2 3 4 5 6 7 8 9 10 11 12" at bounding box center [149, 114] width 16 height 10
select select "12"
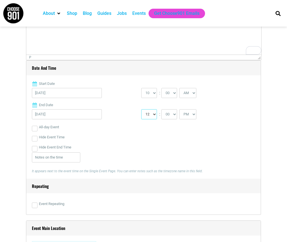
click at [141, 109] on select "1 2 3 4 5 6 7 8 9 10 11 12" at bounding box center [149, 114] width 16 height 10
click at [196, 102] on div "Start Date [DATE] 0 1 2 3 4 5 6 7 8 9 10 11 12 : 00 05 10 15 20 25 30 35 40 45 …" at bounding box center [143, 130] width 223 height 98
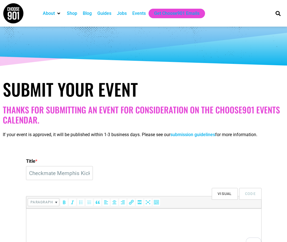
scroll to position [80, 0]
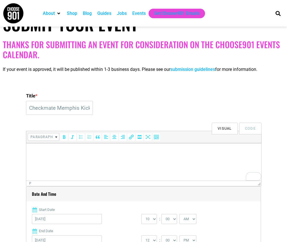
click at [156, 146] on html at bounding box center [143, 151] width 235 height 16
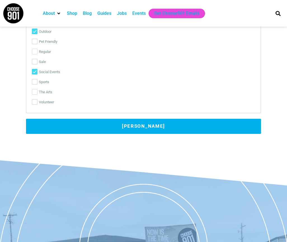
scroll to position [1318, 0]
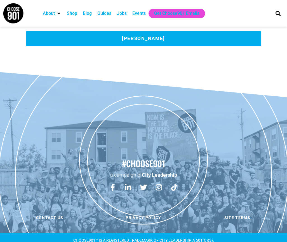
click at [127, 40] on button "Submit Event" at bounding box center [143, 38] width 235 height 15
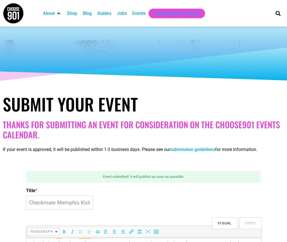
scroll to position [0, 0]
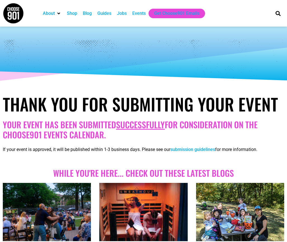
click at [141, 15] on div "Events" at bounding box center [138, 13] width 13 height 7
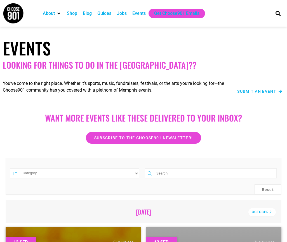
click at [254, 90] on span "Submit an Event" at bounding box center [256, 91] width 39 height 4
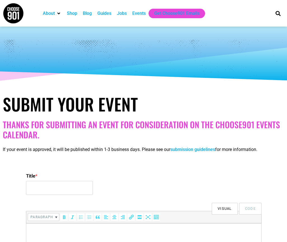
select select
click at [75, 185] on input "Title *" at bounding box center [59, 188] width 67 height 14
type input "Movie Night in the Park"
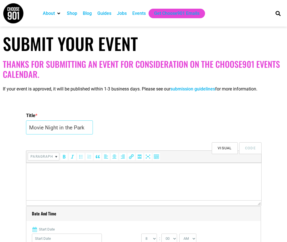
scroll to position [70, 0]
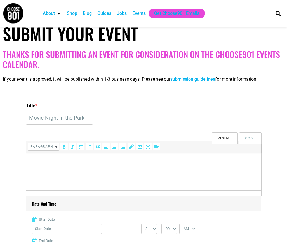
click at [77, 164] on html at bounding box center [143, 161] width 235 height 16
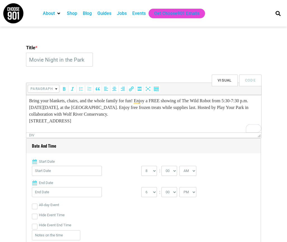
scroll to position [136, 0]
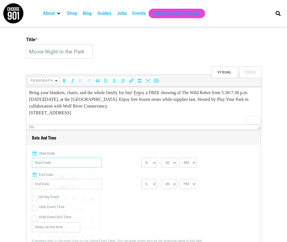
click at [95, 161] on input "Start Date" at bounding box center [67, 162] width 70 height 10
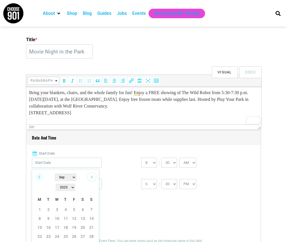
click at [93, 175] on link "Next" at bounding box center [92, 177] width 8 height 8
click at [84, 202] on table "M T W T F S S 1 2 3 4 5 6 7 8 9 10 11 12 13 14 15 16 17 18 19 20 21 22 23 24 25…" at bounding box center [65, 221] width 61 height 57
click at [83, 205] on link "4" at bounding box center [83, 209] width 8 height 8
type input "[DATE]"
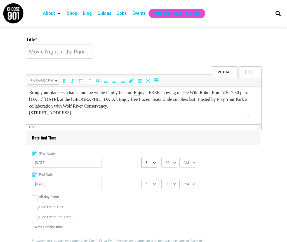
click at [156, 160] on select "0 1 2 3 4 5 6 7 8 9 10 11 12" at bounding box center [149, 162] width 16 height 10
click at [153, 163] on select "0 1 2 3 4 5 6 7 8 9 10 11 12" at bounding box center [149, 162] width 16 height 10
select select "5"
click at [141, 157] on select "0 1 2 3 4 5 6 7 8 9 10 11 12" at bounding box center [149, 162] width 16 height 10
click at [175, 163] on select "00 05 10 15 20 25 30 35 40 45 50 55" at bounding box center [169, 162] width 16 height 10
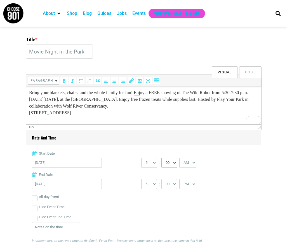
select select "30"
click at [162, 157] on select "00 05 10 15 20 25 30 35 40 45 50 55" at bounding box center [169, 162] width 16 height 10
click at [155, 181] on select "1 2 3 4 5 6 7 8 9 10 11 12" at bounding box center [149, 184] width 16 height 10
select select "7"
click at [141, 179] on select "1 2 3 4 5 6 7 8 9 10 11 12" at bounding box center [149, 184] width 16 height 10
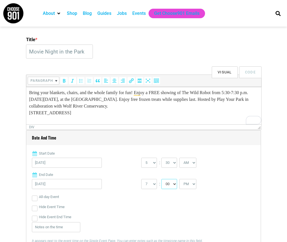
click at [177, 185] on select "00 05 10 15 20 25 30 35 40 45 50 55" at bounding box center [169, 184] width 16 height 10
select select "30"
click at [162, 179] on select "00 05 10 15 20 25 30 35 40 45 50 55" at bounding box center [169, 184] width 16 height 10
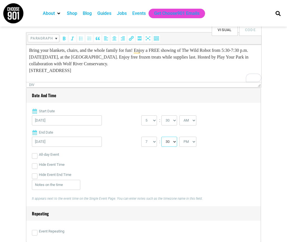
scroll to position [181, 0]
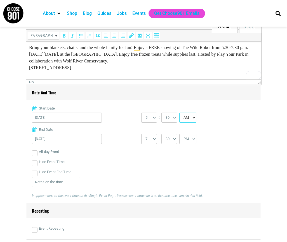
click at [194, 116] on select "AM PM" at bounding box center [187, 117] width 17 height 10
select select "PM"
click at [180, 112] on select "AM PM" at bounding box center [187, 117] width 17 height 10
click at [191, 126] on div "Start Date [DATE] 0 1 2 3 4 5 6 7 8 9 10 11 12 : 00 05 10 15 20 25 30 35 40 45 …" at bounding box center [143, 154] width 223 height 98
click at [189, 127] on label "End Date" at bounding box center [143, 130] width 223 height 6
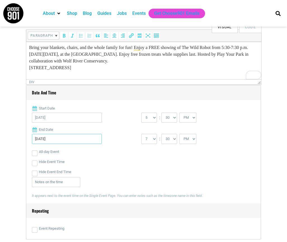
click at [102, 134] on input "[DATE]" at bounding box center [67, 139] width 70 height 10
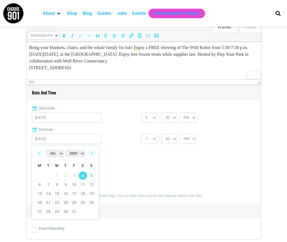
click at [188, 128] on label "End Date" at bounding box center [143, 130] width 223 height 6
click at [102, 134] on input "[DATE]" at bounding box center [67, 139] width 70 height 10
click at [188, 127] on label "End Date" at bounding box center [143, 130] width 223 height 6
click at [102, 134] on input "[DATE]" at bounding box center [67, 139] width 70 height 10
click at [185, 127] on label "End Date" at bounding box center [143, 130] width 223 height 6
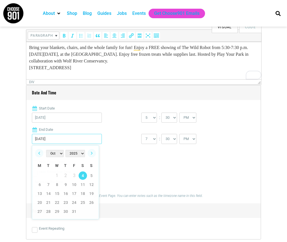
click at [102, 134] on input "[DATE]" at bounding box center [67, 139] width 70 height 10
click at [187, 123] on div "0 1 2 3 4 5 6 7 8 9 10 11 12 : 00 05 10 15 20 25 30 35 40 45 50 55 AM" at bounding box center [195, 118] width 109 height 13
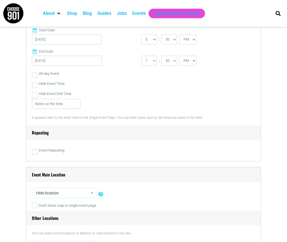
scroll to position [279, 0]
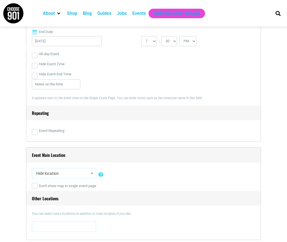
select select "5333"
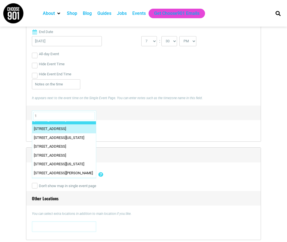
scroll to position [0, 0]
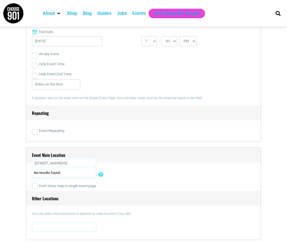
type input "[STREET_ADDRESS]"
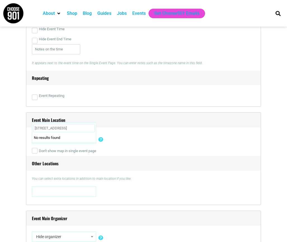
scroll to position [314, 0]
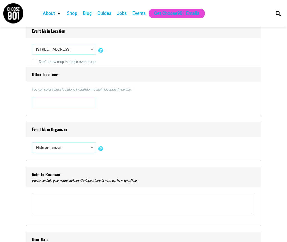
scroll to position [413, 0]
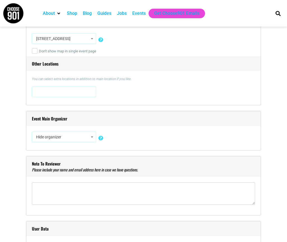
click at [79, 137] on span "Hide organizer" at bounding box center [64, 137] width 60 height 10
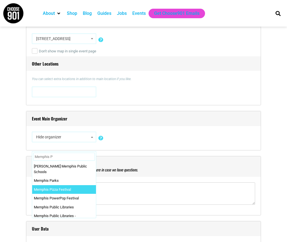
type input "Memphis P"
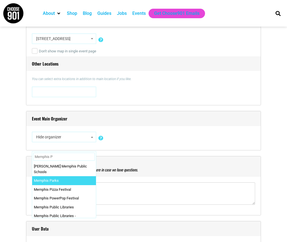
drag, startPoint x: 61, startPoint y: 181, endPoint x: 62, endPoint y: 173, distance: 8.2
select select "2161"
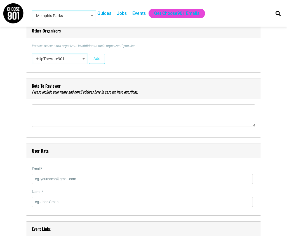
scroll to position [568, 0]
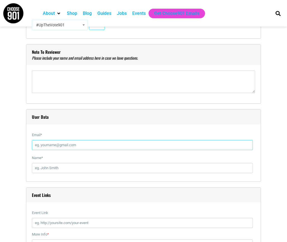
click at [73, 145] on input "Email *" at bounding box center [142, 145] width 221 height 10
type input "kenton.frison@memphistn.gov"
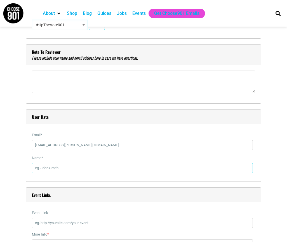
click at [72, 165] on input "Name *" at bounding box center [142, 168] width 221 height 10
type input "Kenton Frison"
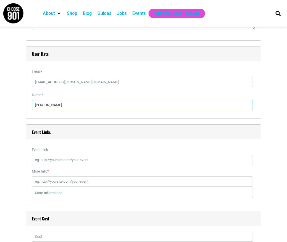
scroll to position [660, 0]
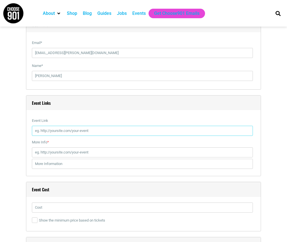
click at [76, 133] on input "Event Link" at bounding box center [142, 131] width 221 height 10
click at [117, 129] on input "Event Link" at bounding box center [142, 131] width 221 height 10
paste input "https://www.facebook.com/events/3072032316331667"
type input "https://www.facebook.com/events/3072032316331667"
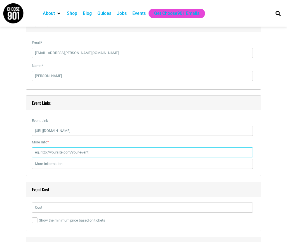
click at [101, 153] on input "More Info *" at bounding box center [142, 152] width 221 height 10
paste input "https://www.facebook.com/events/3072032316331667"
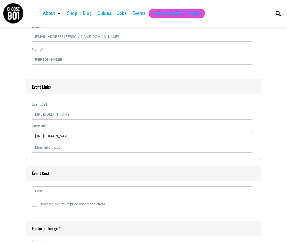
scroll to position [686, 0]
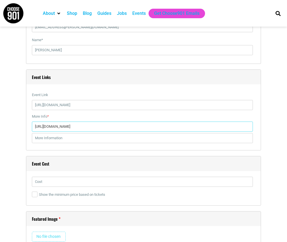
type input "https://www.facebook.com/events/3072032316331667"
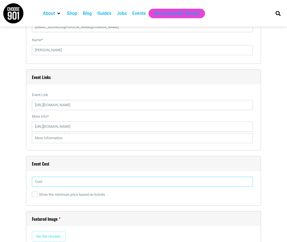
click at [91, 184] on input "text" at bounding box center [142, 182] width 221 height 10
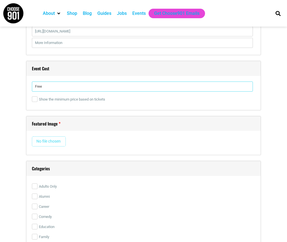
scroll to position [788, 0]
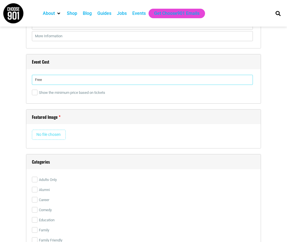
type input "Free"
click at [57, 133] on input "file" at bounding box center [49, 135] width 34 height 10
type input "C:\fakepath\540537650_1263699449126403_5396102751382298016_n.jpg"
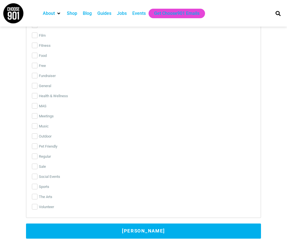
scroll to position [1293, 0]
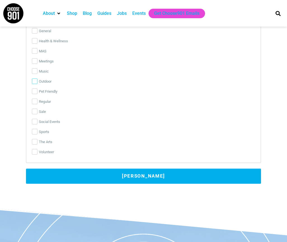
click at [35, 81] on input "Outdoor" at bounding box center [35, 81] width 6 height 6
checkbox input "true"
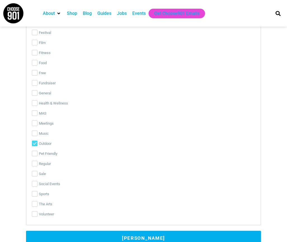
scroll to position [1226, 0]
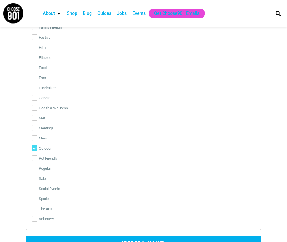
click at [34, 77] on input "Free" at bounding box center [35, 78] width 6 height 6
checkbox input "true"
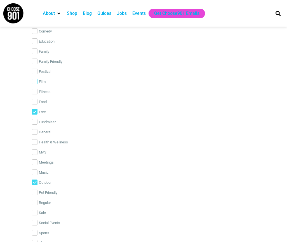
click at [35, 83] on input "Film" at bounding box center [35, 82] width 6 height 6
checkbox input "true"
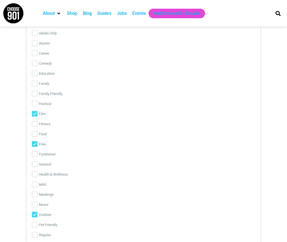
scroll to position [1115, 0]
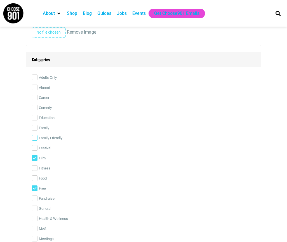
click at [35, 137] on input "Family Friendly" at bounding box center [35, 138] width 6 height 6
checkbox input "true"
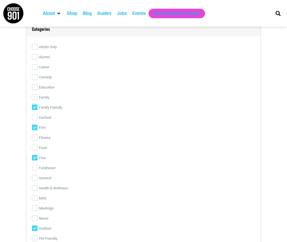
scroll to position [1319, 0]
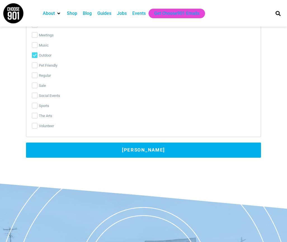
click at [59, 145] on button "Submit Event" at bounding box center [143, 149] width 235 height 15
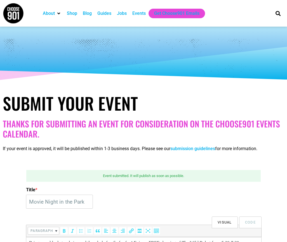
scroll to position [0, 0]
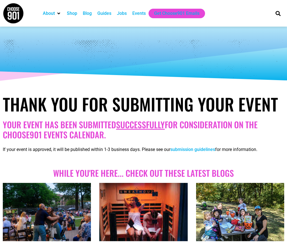
click at [143, 15] on div "Events" at bounding box center [138, 13] width 13 height 7
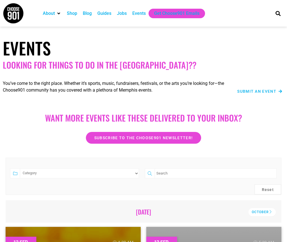
click at [254, 91] on span "Submit an Event" at bounding box center [256, 91] width 39 height 4
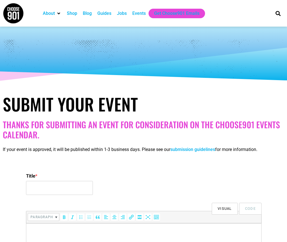
select select
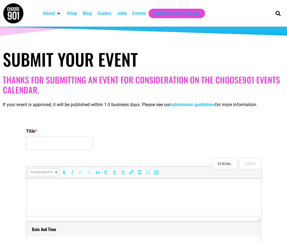
scroll to position [66, 0]
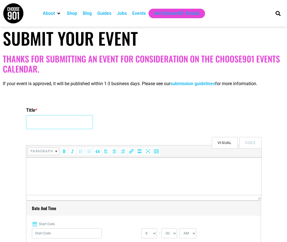
click at [75, 119] on input "Title *" at bounding box center [59, 122] width 67 height 14
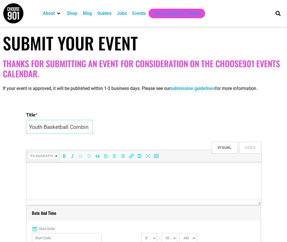
scroll to position [0, 3]
type input "Youth Basketball Combine"
click at [82, 176] on html at bounding box center [143, 170] width 235 height 16
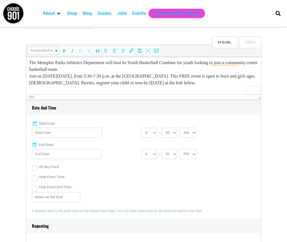
scroll to position [170, 0]
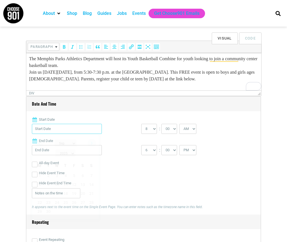
click at [75, 131] on input "Start Date" at bounding box center [67, 129] width 70 height 10
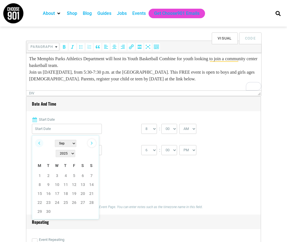
click at [93, 141] on link "Next" at bounding box center [92, 143] width 8 height 8
click at [58, 180] on link "8" at bounding box center [57, 184] width 8 height 8
type input "[DATE]"
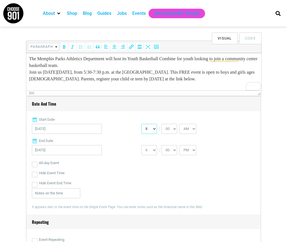
click at [156, 129] on select "0 1 2 3 4 5 6 7 8 9 10 11 12" at bounding box center [149, 129] width 16 height 10
select select "5"
click at [141, 124] on select "0 1 2 3 4 5 6 7 8 9 10 11 12" at bounding box center [149, 129] width 16 height 10
click at [173, 128] on select "00 05 10 15 20 25 30 35 40 45 50 55" at bounding box center [169, 129] width 16 height 10
select select "30"
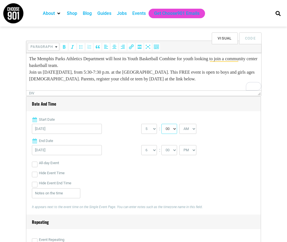
click at [162, 124] on select "00 05 10 15 20 25 30 35 40 45 50 55" at bounding box center [169, 129] width 16 height 10
click at [194, 126] on select "AM PM" at bounding box center [187, 129] width 17 height 10
select select "PM"
click at [180, 124] on select "AM PM" at bounding box center [187, 129] width 17 height 10
click at [153, 148] on select "1 2 3 4 5 6 7 8 9 10 11 12" at bounding box center [149, 150] width 16 height 10
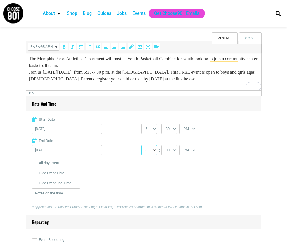
select select "7"
click at [141, 145] on select "1 2 3 4 5 6 7 8 9 10 11 12" at bounding box center [149, 150] width 16 height 10
click at [176, 146] on select "00 05 10 15 20 25 30 35 40 45 50 55" at bounding box center [169, 150] width 16 height 10
select select "30"
click at [162, 145] on select "00 05 10 15 20 25 30 35 40 45 50 55" at bounding box center [169, 150] width 16 height 10
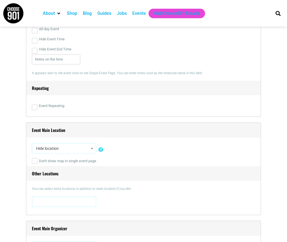
scroll to position [311, 0]
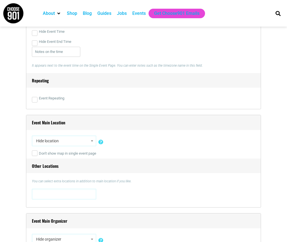
click at [72, 140] on span "Hide location" at bounding box center [64, 141] width 60 height 10
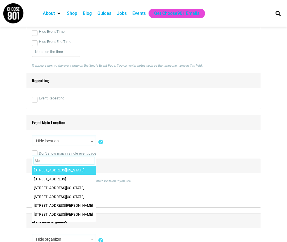
type input "M"
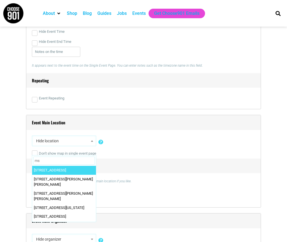
type input "m"
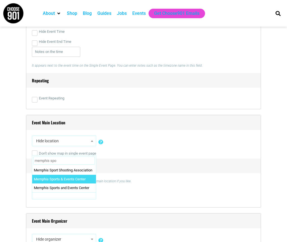
type input "memphis spo"
select select "2840"
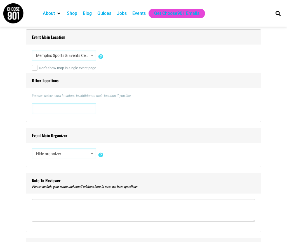
scroll to position [440, 0]
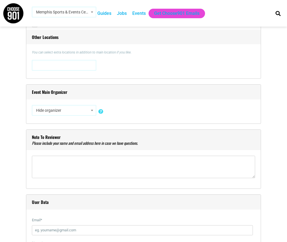
click at [64, 109] on span "Hide organizer" at bounding box center [64, 110] width 60 height 10
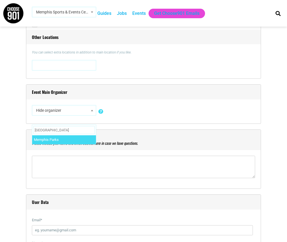
type input "[GEOGRAPHIC_DATA]"
select select "2161"
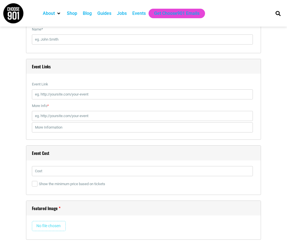
scroll to position [749, 0]
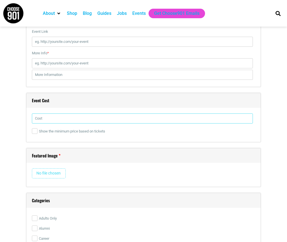
click at [86, 117] on input "text" at bounding box center [142, 118] width 221 height 10
type input "Free"
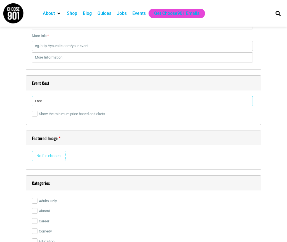
scroll to position [774, 0]
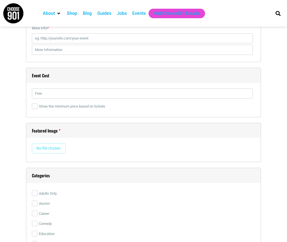
click at [58, 144] on input "file" at bounding box center [49, 148] width 34 height 10
type input "C:\fakepath\539989502_1268897138606634_1185294020902393215_n.jpg"
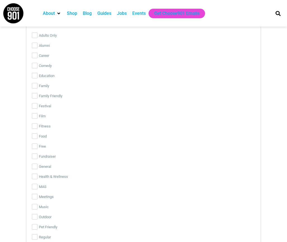
scroll to position [934, 0]
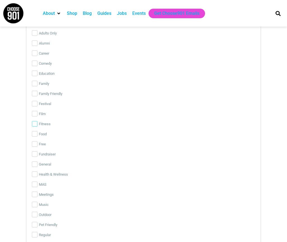
click at [35, 125] on input "Fitness" at bounding box center [35, 124] width 6 height 6
checkbox input "true"
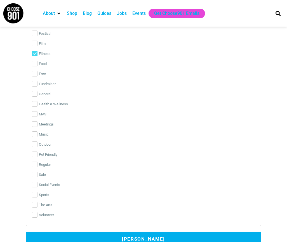
scroll to position [1038, 0]
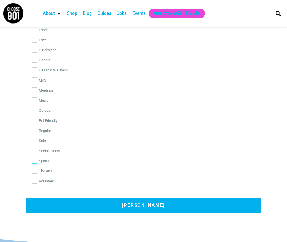
click at [35, 159] on input "Sports" at bounding box center [35, 161] width 6 height 6
checkbox input "true"
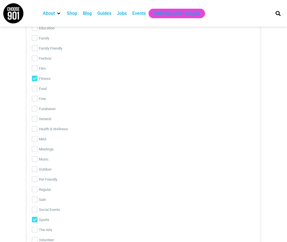
scroll to position [979, 0]
click at [33, 76] on input "Fitness" at bounding box center [35, 79] width 6 height 6
checkbox input "false"
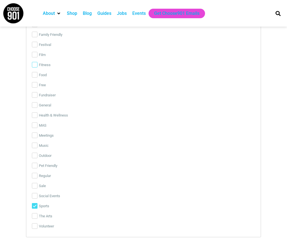
scroll to position [1217, 0]
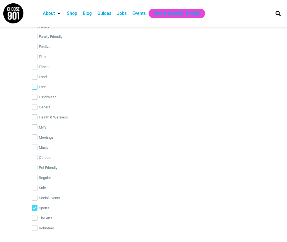
click at [34, 85] on input "Free" at bounding box center [35, 87] width 6 height 6
checkbox input "false"
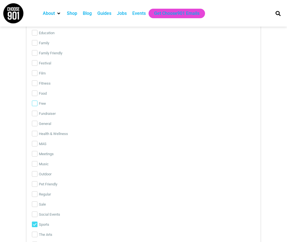
scroll to position [1202, 0]
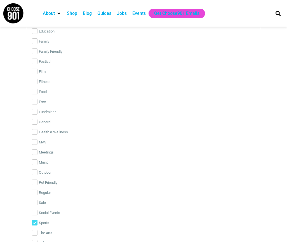
click at [41, 133] on label "Health & Wellness" at bounding box center [143, 132] width 223 height 10
click at [37, 133] on input "Health & Wellness" at bounding box center [35, 132] width 6 height 6
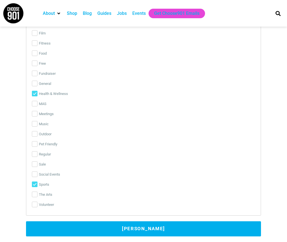
scroll to position [1242, 0]
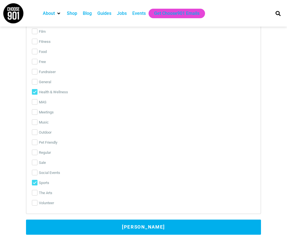
click at [50, 92] on label "Health & Wellness" at bounding box center [143, 92] width 223 height 10
click at [37, 92] on input "Health & Wellness" at bounding box center [35, 92] width 6 height 6
checkbox input "false"
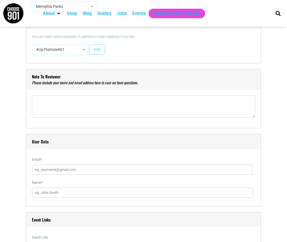
scroll to position [545, 0]
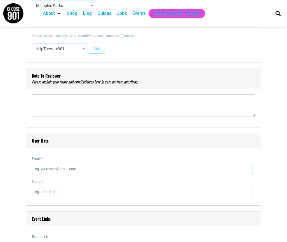
click at [54, 171] on input "Email *" at bounding box center [142, 169] width 221 height 10
type input "[EMAIL_ADDRESS][PERSON_NAME][DOMAIN_NAME]"
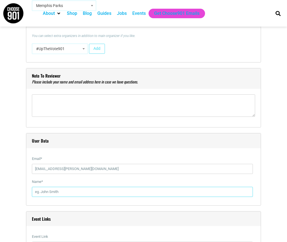
click at [67, 187] on input "Name *" at bounding box center [142, 192] width 221 height 10
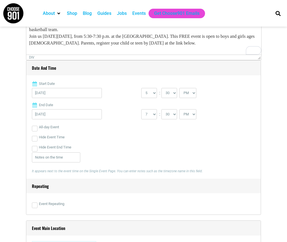
scroll to position [214, 0]
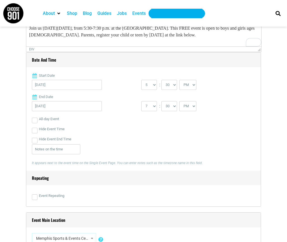
type input "[PERSON_NAME]"
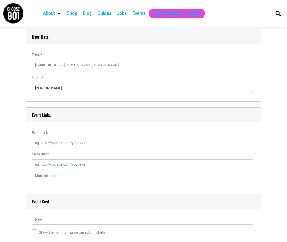
scroll to position [693, 0]
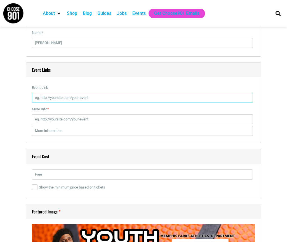
click input "Event Link"
paste input "[URL][DOMAIN_NAME]"
type input "[URL][DOMAIN_NAME]"
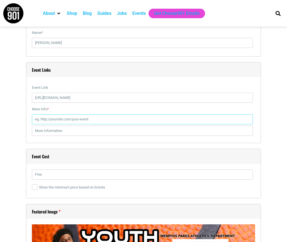
click input "More Info *"
paste input "[URL][DOMAIN_NAME]"
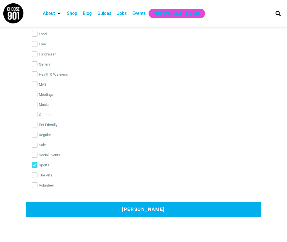
scroll to position [1339, 0]
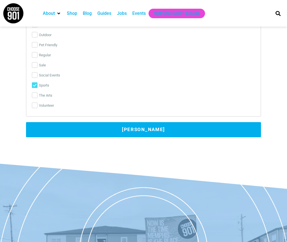
type input "[URL][DOMAIN_NAME]"
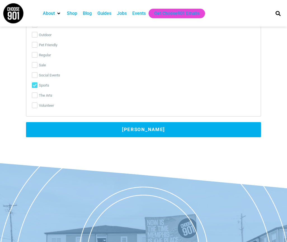
click button "[PERSON_NAME]"
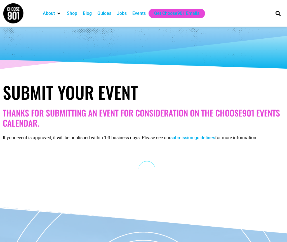
scroll to position [0, 0]
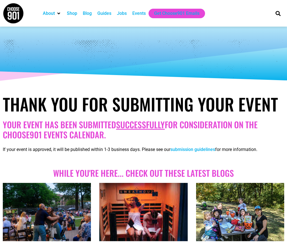
click at [140, 13] on div "Events" at bounding box center [138, 13] width 13 height 7
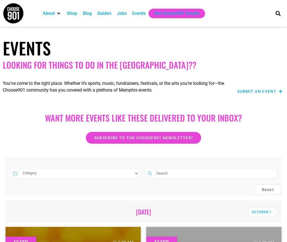
click at [260, 92] on span "Submit an Event" at bounding box center [256, 91] width 39 height 4
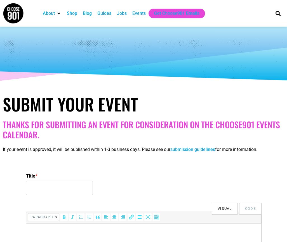
select select
click at [71, 191] on input "Title *" at bounding box center [59, 188] width 67 height 14
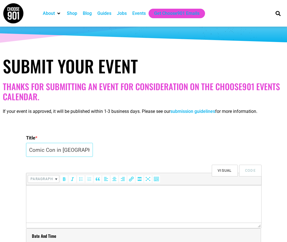
scroll to position [86, 0]
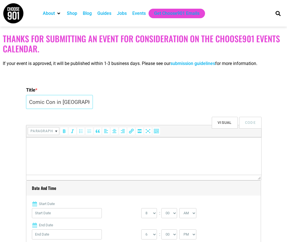
type input "Comic Con in Park"
click at [101, 153] on html at bounding box center [143, 145] width 235 height 16
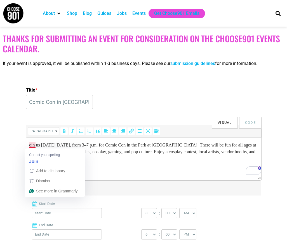
click at [30, 144] on p "oin us on Saturday, October 11, from 3–7 p.m. for Comic Con in the Park at Marq…" at bounding box center [143, 152] width 229 height 20
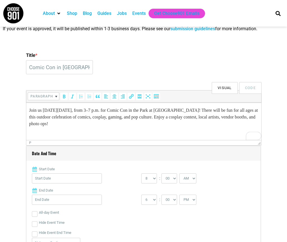
scroll to position [189, 0]
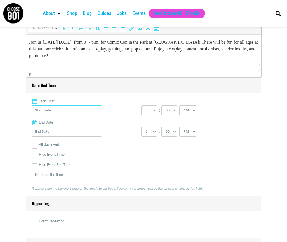
click at [73, 109] on input "Start Date" at bounding box center [67, 110] width 70 height 10
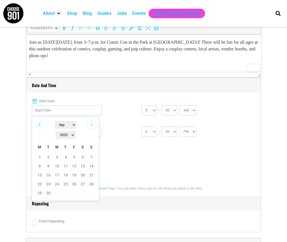
click at [92, 123] on link "Next" at bounding box center [92, 124] width 8 height 8
click at [83, 162] on link "11" at bounding box center [83, 166] width 8 height 8
type input "10/11/2025"
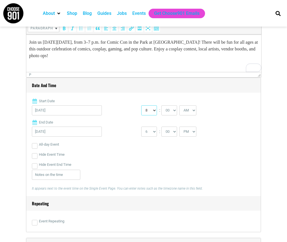
click at [155, 107] on select "0 1 2 3 4 5 6 7 8 9 10 11 12" at bounding box center [149, 110] width 16 height 10
select select "3"
click at [141, 105] on select "0 1 2 3 4 5 6 7 8 9 10 11 12" at bounding box center [149, 110] width 16 height 10
click at [188, 109] on select "AM PM" at bounding box center [187, 110] width 17 height 10
click at [180, 105] on select "AM PM" at bounding box center [187, 110] width 17 height 10
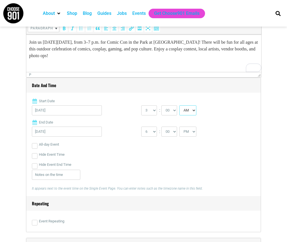
click at [189, 109] on select "AM PM" at bounding box center [187, 110] width 17 height 10
click at [180, 105] on select "AM PM" at bounding box center [187, 110] width 17 height 10
click at [189, 110] on select "AM PM" at bounding box center [187, 110] width 17 height 10
select select "PM"
click at [180, 105] on select "AM PM" at bounding box center [187, 110] width 17 height 10
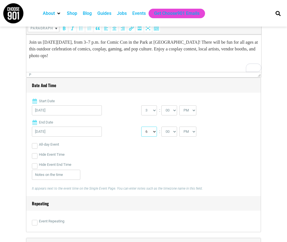
click at [152, 132] on select "1 2 3 4 5 6 7 8 9 10 11 12" at bounding box center [149, 131] width 16 height 10
select select "7"
click at [141, 126] on select "1 2 3 4 5 6 7 8 9 10 11 12" at bounding box center [149, 131] width 16 height 10
click at [176, 129] on select "00 05 10 15 20 25 30 35 40 45 50 55" at bounding box center [169, 131] width 16 height 10
click at [162, 126] on select "00 05 10 15 20 25 30 35 40 45 50 55" at bounding box center [169, 131] width 16 height 10
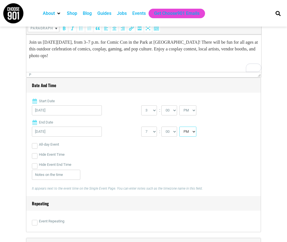
click at [194, 130] on select "AM PM" at bounding box center [187, 131] width 17 height 10
click at [180, 126] on select "AM PM" at bounding box center [187, 131] width 17 height 10
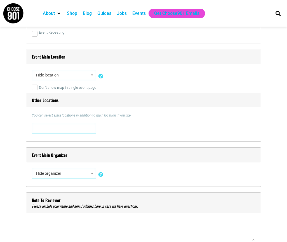
scroll to position [414, 0]
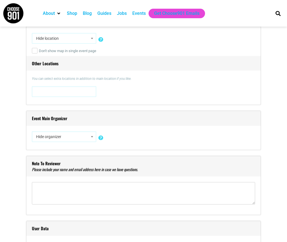
click at [62, 138] on span "Hide organizer" at bounding box center [64, 136] width 60 height 10
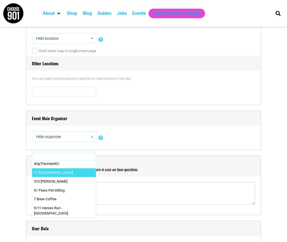
scroll to position [0, 0]
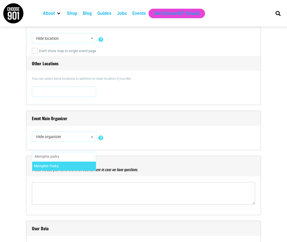
type input "Memphis parks"
select select "2161"
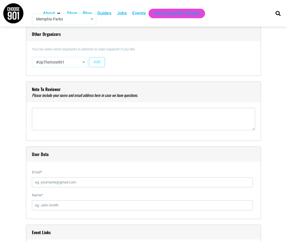
scroll to position [570, 0]
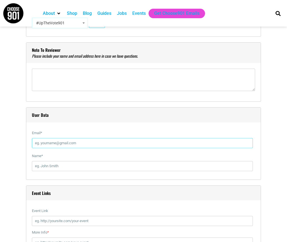
click at [61, 140] on input "Email *" at bounding box center [142, 143] width 221 height 10
type input "[EMAIL_ADDRESS][PERSON_NAME][DOMAIN_NAME]"
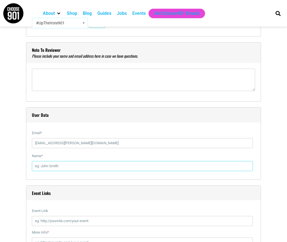
click at [83, 166] on input "Name *" at bounding box center [142, 166] width 221 height 10
type input "[PERSON_NAME]"
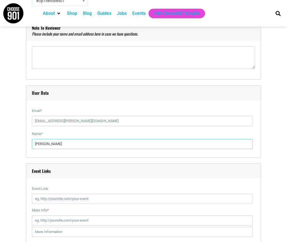
scroll to position [633, 0]
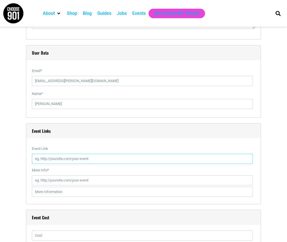
click at [77, 157] on input "Event Link" at bounding box center [142, 159] width 221 height 10
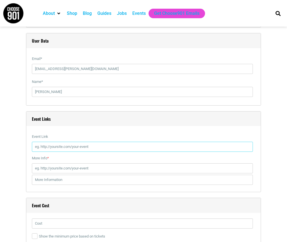
scroll to position [646, 0]
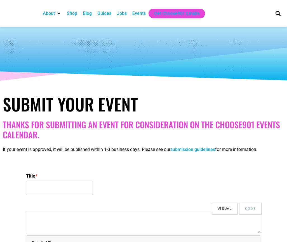
select select
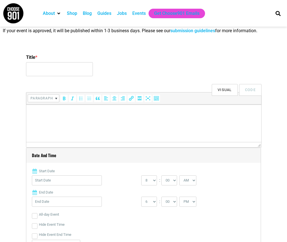
scroll to position [55, 0]
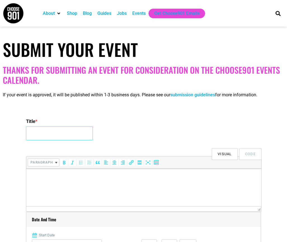
click at [76, 133] on input "Title *" at bounding box center [59, 133] width 67 height 14
